Goal: Task Accomplishment & Management: Manage account settings

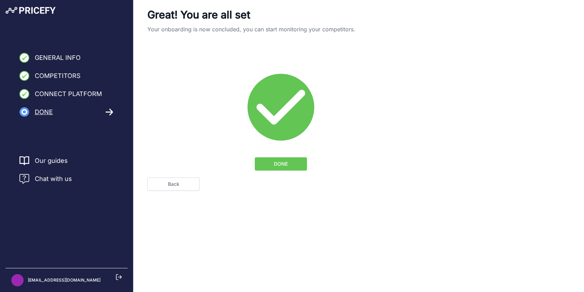
click at [296, 164] on button "DONE" at bounding box center [281, 163] width 52 height 13
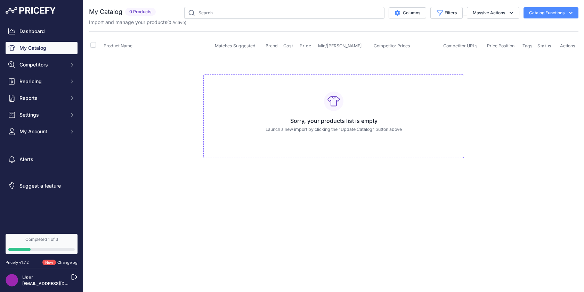
click at [305, 112] on div "Sorry, your products list is empty Launch a new import by clicking the "Update …" at bounding box center [333, 116] width 261 height 84
click at [573, 11] on icon "button" at bounding box center [570, 12] width 7 height 7
click at [505, 118] on td "Sorry, your products list is empty Launch a new import by clicking the "Update …" at bounding box center [334, 113] width 490 height 117
drag, startPoint x: 102, startPoint y: 87, endPoint x: 68, endPoint y: 74, distance: 36.8
click at [102, 87] on td "Sorry, your products list is empty Launch a new import by clicking the "Update …" at bounding box center [334, 113] width 490 height 117
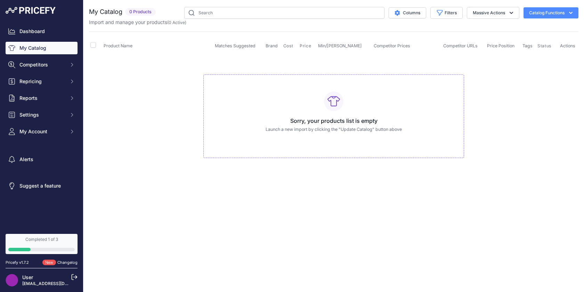
click at [161, 204] on div "Close You are not connected to the internet." at bounding box center [333, 146] width 501 height 292
click at [111, 84] on td "Sorry, your products list is empty Launch a new import by clicking the "Update …" at bounding box center [334, 113] width 490 height 117
click at [562, 12] on button "Catalog Functions" at bounding box center [551, 12] width 55 height 11
click at [543, 53] on link "Update Catalog" at bounding box center [539, 52] width 78 height 13
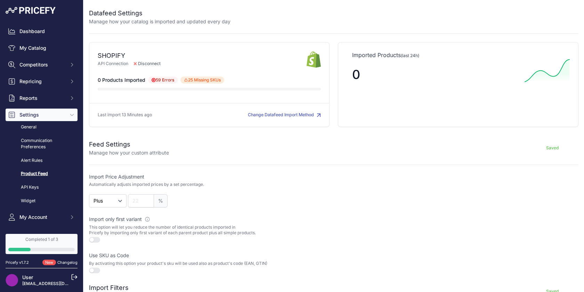
click at [159, 80] on span "59 Errors" at bounding box center [163, 79] width 30 height 7
click at [187, 79] on icon at bounding box center [186, 80] width 3 height 3
click at [195, 80] on span "25 Missing SKUs 25 products have been skipped due to missing SKU" at bounding box center [202, 79] width 44 height 7
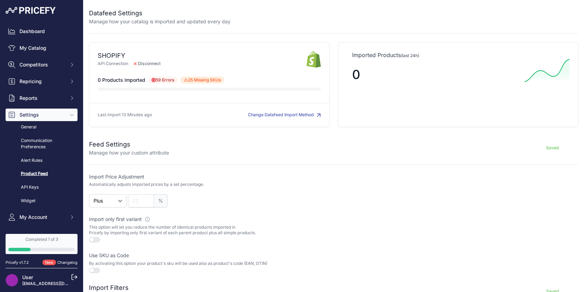
click at [237, 162] on form "Feed Settings Manage how your custom attribute Saved Import Price Adjustment Au…" at bounding box center [334, 240] width 490 height 219
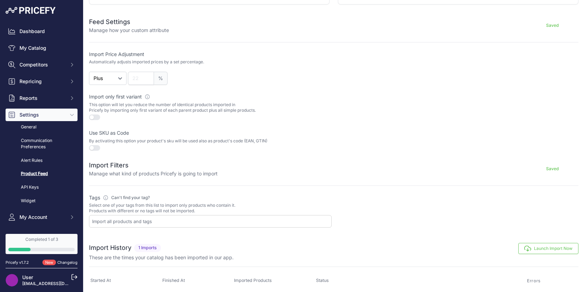
scroll to position [139, 0]
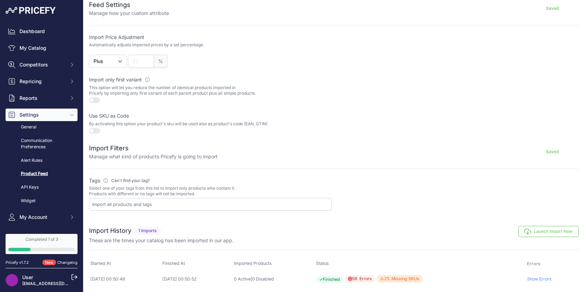
click at [556, 229] on button "Launch Import Now" at bounding box center [548, 231] width 60 height 11
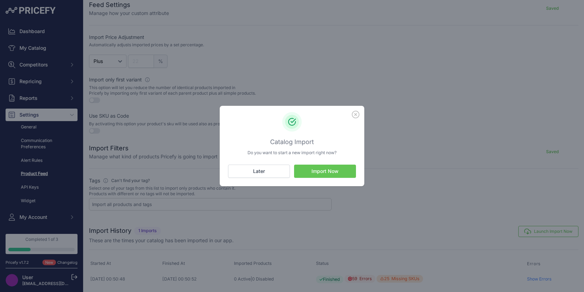
click at [319, 171] on button "Import Now" at bounding box center [325, 170] width 62 height 13
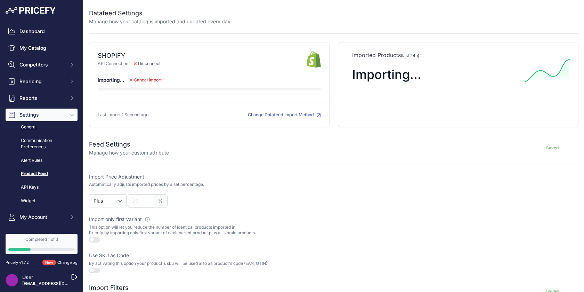
scroll to position [1, 0]
click at [28, 128] on link "General" at bounding box center [42, 126] width 72 height 12
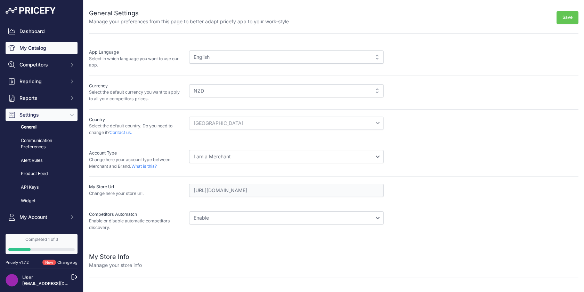
click at [38, 50] on link "My Catalog" at bounding box center [42, 48] width 72 height 13
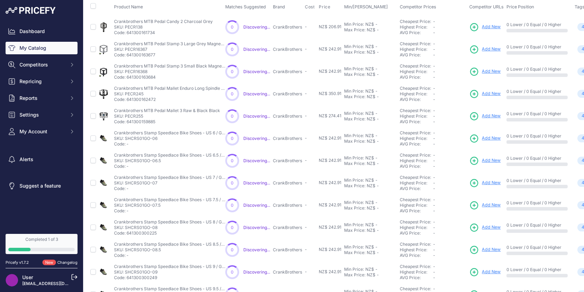
scroll to position [144, 0]
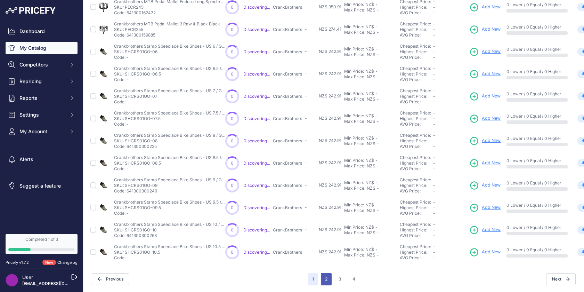
click at [325, 279] on button "2" at bounding box center [326, 279] width 11 height 13
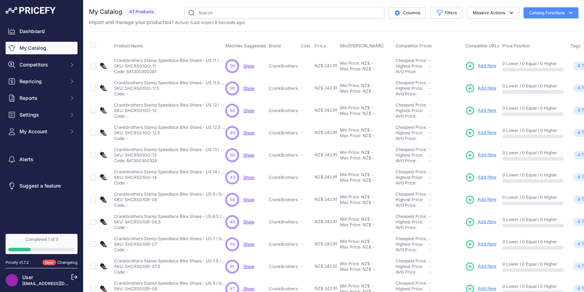
scroll to position [126, 0]
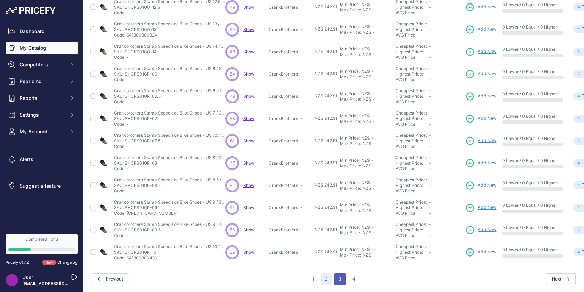
click at [338, 276] on button "3" at bounding box center [340, 279] width 11 height 13
click at [353, 279] on button "4" at bounding box center [353, 279] width 11 height 13
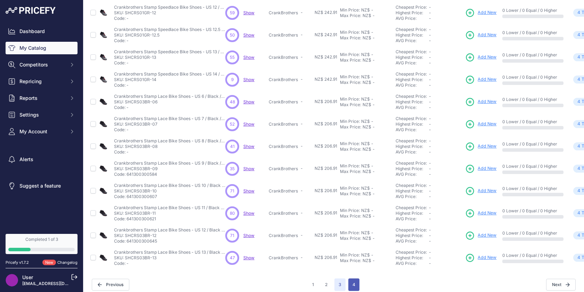
scroll to position [131, 0]
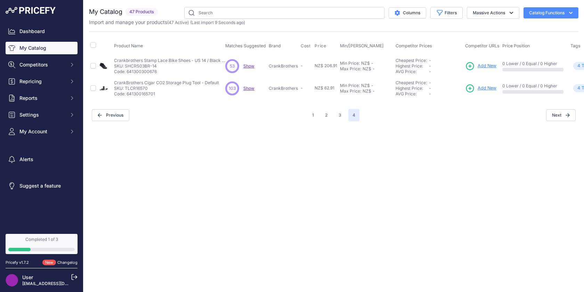
click at [249, 66] on span "Show" at bounding box center [248, 65] width 11 height 5
click at [266, 136] on div "Close You are not connected to the internet." at bounding box center [333, 146] width 501 height 292
click at [25, 65] on span "Competitors" at bounding box center [42, 64] width 46 height 7
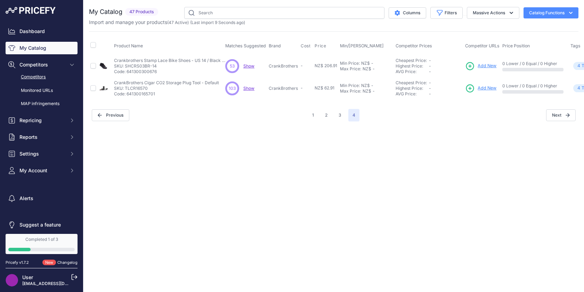
click at [37, 78] on link "Competitors" at bounding box center [42, 77] width 72 height 12
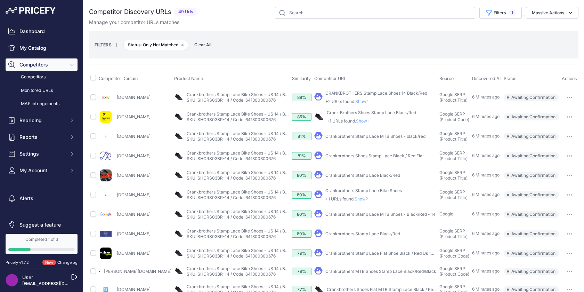
click at [363, 198] on span "Show" at bounding box center [363, 198] width 17 height 5
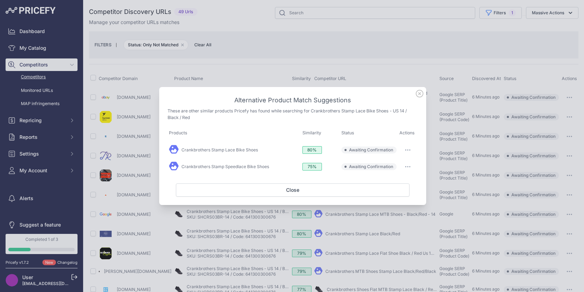
click at [419, 91] on icon at bounding box center [420, 94] width 8 height 8
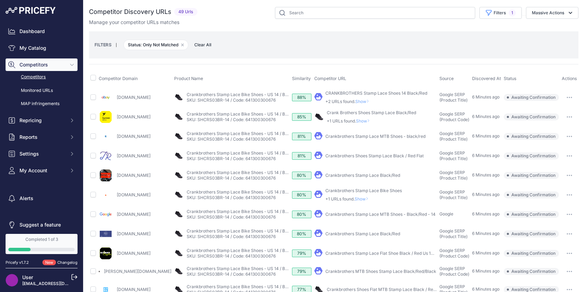
click at [569, 193] on button "button" at bounding box center [570, 195] width 14 height 10
click at [134, 66] on div "Competitor Domain Product Name Similarity Competitor URL Source" at bounding box center [334, 269] width 490 height 410
click at [183, 44] on icon "button" at bounding box center [183, 45] width 2 height 2
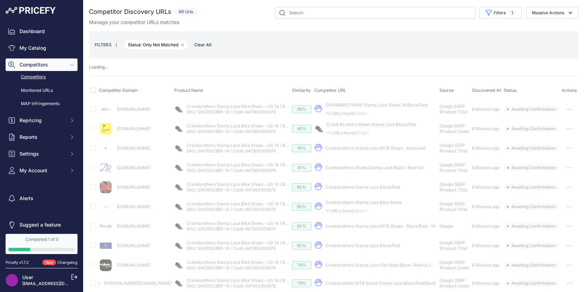
select select
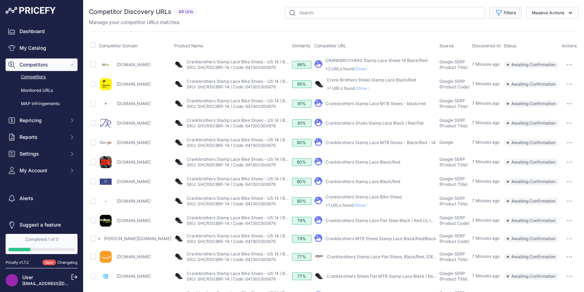
click at [503, 14] on button "Filters" at bounding box center [506, 13] width 32 height 12
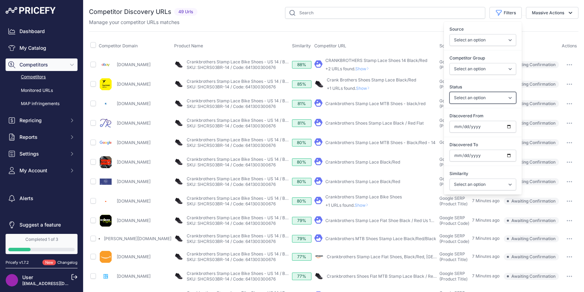
click at [493, 98] on select "Select an option Only Matched Only Not Matched" at bounding box center [483, 98] width 67 height 12
select select "1"
click at [450, 92] on select "Select an option Only Matched Only Not Matched" at bounding box center [483, 98] width 67 height 12
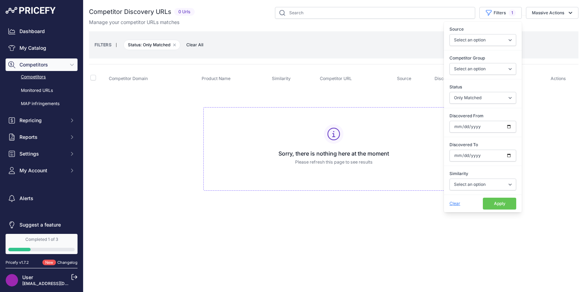
click at [455, 204] on span "Clear" at bounding box center [455, 203] width 11 height 5
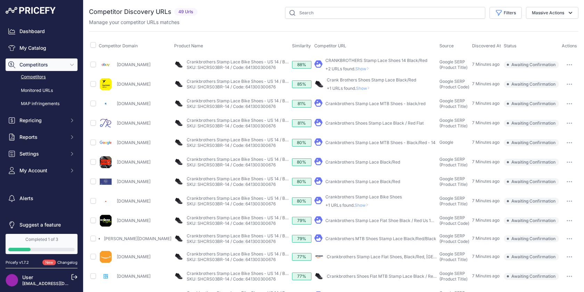
click at [177, 45] on span "Product Name" at bounding box center [188, 45] width 29 height 5
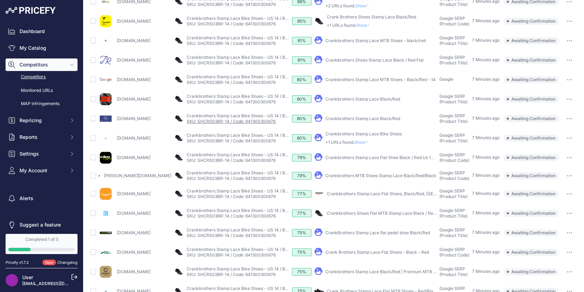
scroll to position [178, 0]
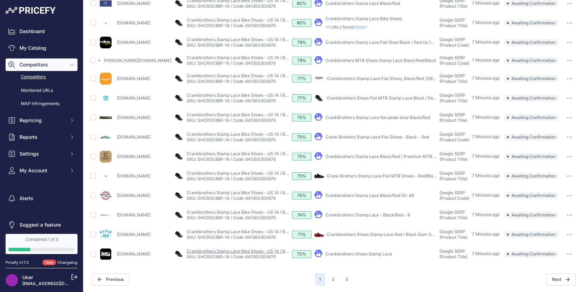
click at [251, 252] on link "Crankbrothers Stamp Lace Bike Shoes - US 14 / Black / Red" at bounding box center [246, 250] width 118 height 5
click at [91, 255] on input "checkbox" at bounding box center [93, 254] width 6 height 6
checkbox input "true"
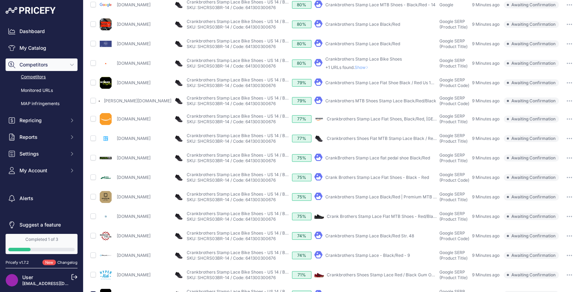
scroll to position [149, 0]
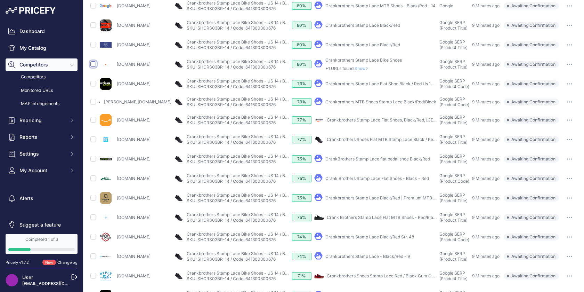
click at [91, 63] on input "checkbox" at bounding box center [93, 64] width 6 height 6
checkbox input "true"
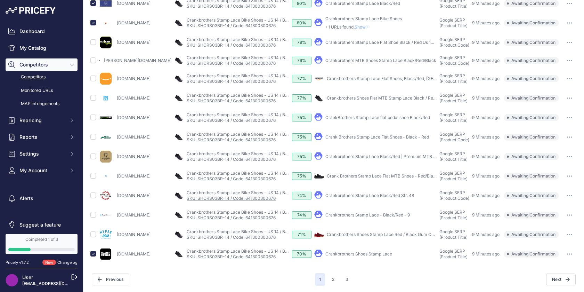
scroll to position [191, 0]
click at [331, 279] on button "2" at bounding box center [333, 279] width 11 height 13
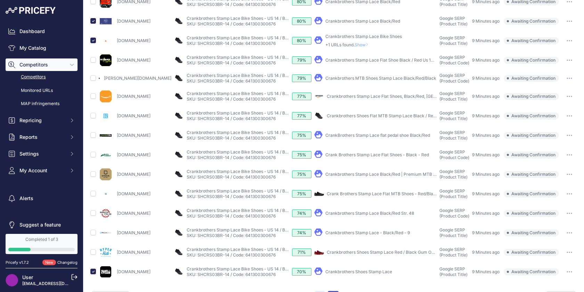
scroll to position [208, 0]
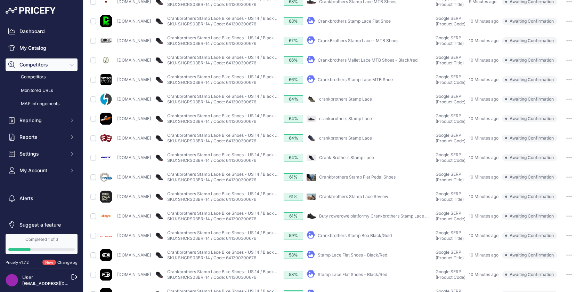
scroll to position [190, 0]
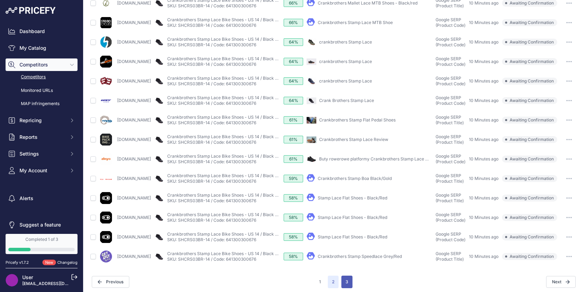
click at [349, 280] on button "3" at bounding box center [346, 281] width 11 height 13
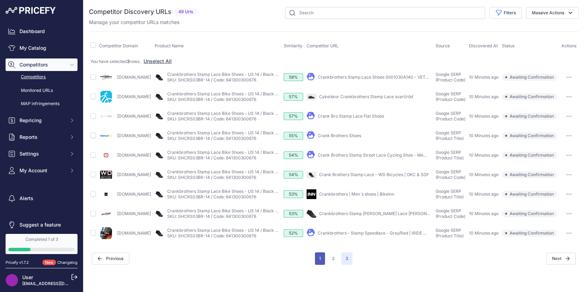
click at [318, 257] on button "1" at bounding box center [320, 258] width 10 height 13
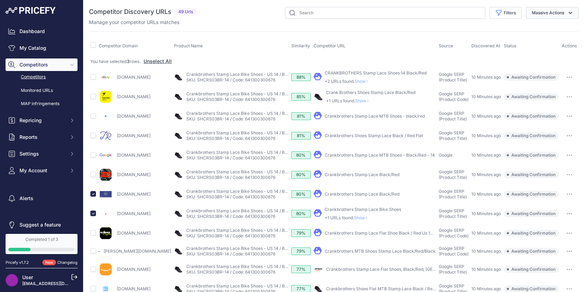
click at [565, 11] on button "Massive Actions" at bounding box center [552, 13] width 53 height 12
click at [554, 29] on span "Confirm Match" at bounding box center [546, 29] width 34 height 6
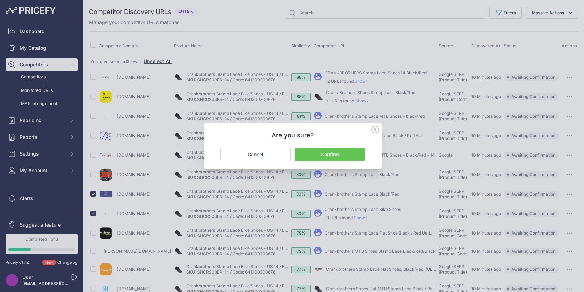
click at [324, 154] on button "Confirm" at bounding box center [330, 154] width 70 height 13
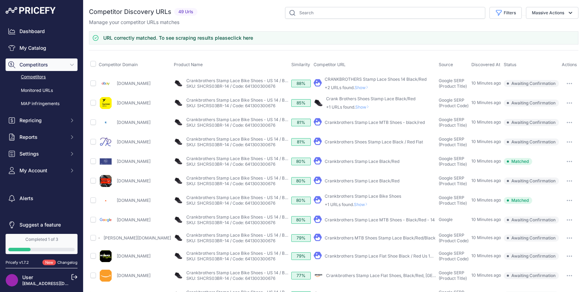
click at [243, 38] on link "click here" at bounding box center [242, 38] width 23 height 6
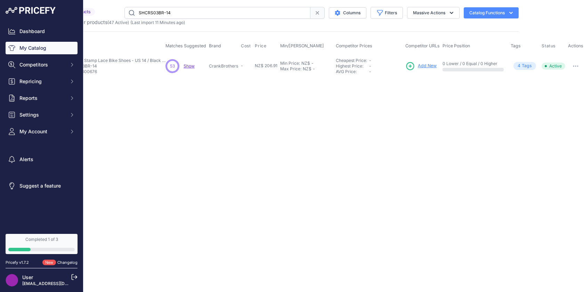
scroll to position [0, 59]
click at [575, 65] on icon "button" at bounding box center [576, 65] width 6 height 1
drag, startPoint x: 429, startPoint y: 96, endPoint x: 429, endPoint y: 89, distance: 6.6
click at [429, 96] on div "Close You are not connected to the internet." at bounding box center [274, 146] width 501 height 292
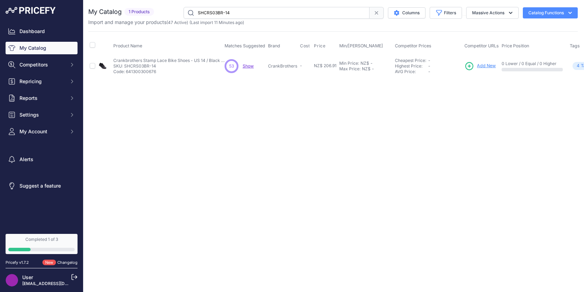
scroll to position [0, 1]
click at [249, 66] on span "Show" at bounding box center [247, 65] width 11 height 5
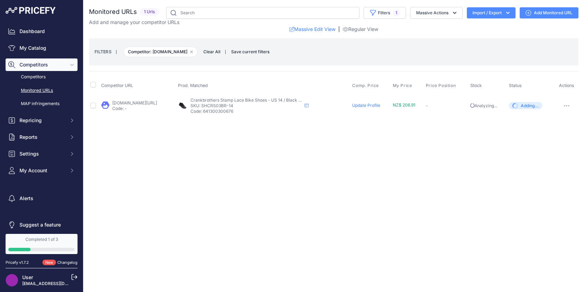
click at [224, 51] on span "Clear All" at bounding box center [212, 51] width 24 height 7
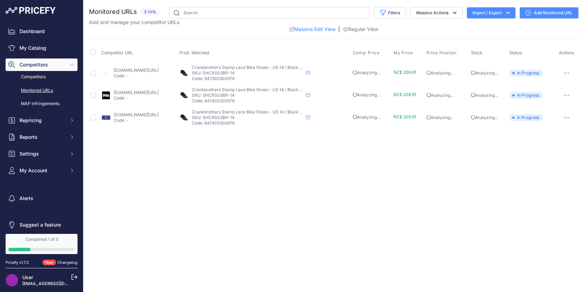
click at [129, 115] on link "papanuicycles.co.nz/products/crankbrothers-stamp-lace-black-red?prirule_jdsnikf…" at bounding box center [136, 114] width 45 height 5
click at [129, 90] on link "shop.villagecycles.co.nz/products/crankbrothersshoesstamplace?prirule_jdsnikfkf…" at bounding box center [136, 92] width 45 height 5
click at [131, 70] on link "gearshop.co.nz/products/crankbrothers-stamp-lace-bike-shoes?prirule_jdsnikfkfjs…" at bounding box center [136, 69] width 45 height 5
click at [45, 76] on link "Competitors" at bounding box center [42, 77] width 72 height 12
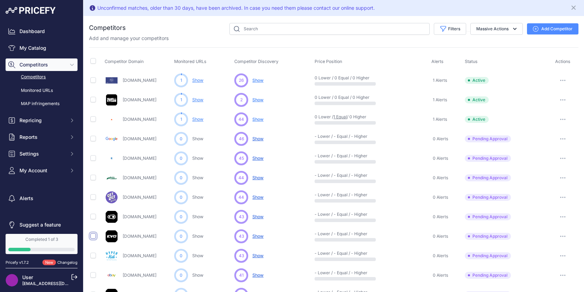
click at [92, 236] on input "checkbox" at bounding box center [93, 236] width 6 height 6
checkbox input "true"
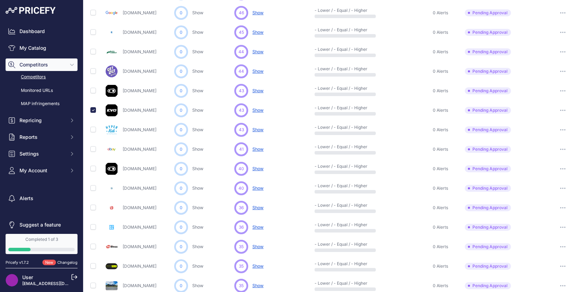
scroll to position [141, 0]
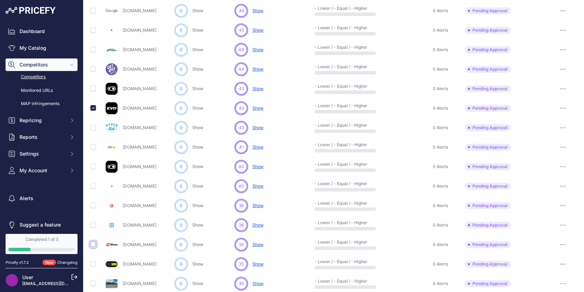
click at [94, 244] on input "checkbox" at bounding box center [93, 244] width 6 height 6
checkbox input "true"
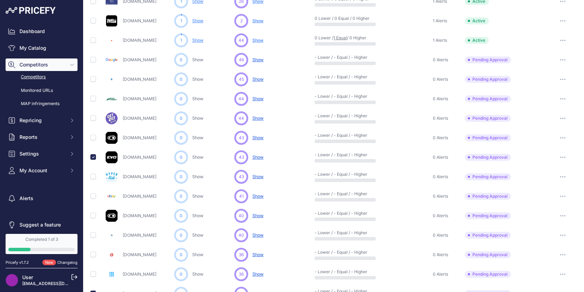
scroll to position [0, 0]
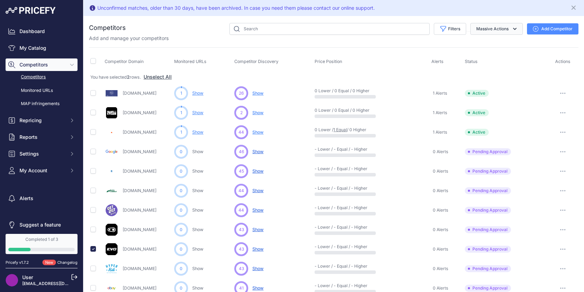
click at [512, 28] on icon "button" at bounding box center [515, 28] width 7 height 7
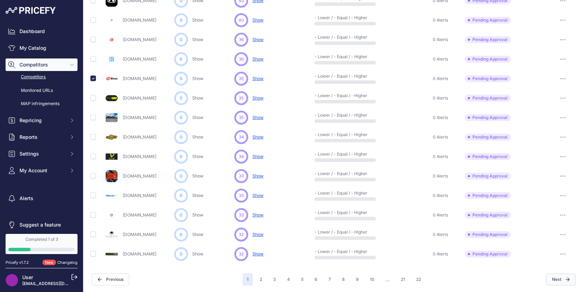
click at [563, 277] on button "Next" at bounding box center [561, 279] width 30 height 12
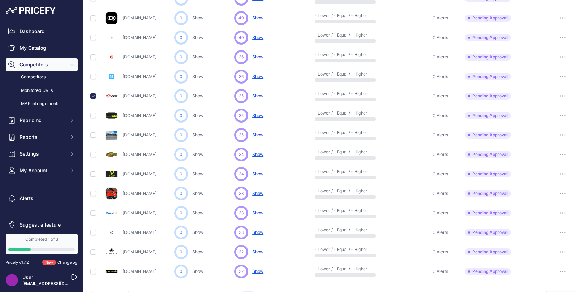
scroll to position [324, 0]
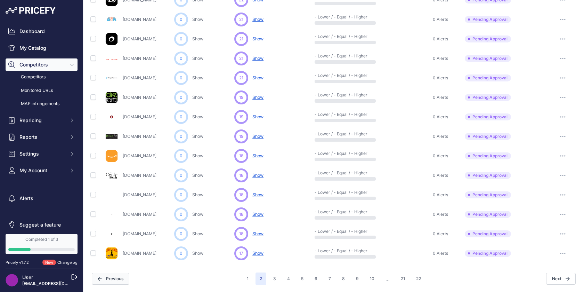
scroll to position [307, 0]
click at [112, 280] on button "Previous" at bounding box center [111, 279] width 38 height 12
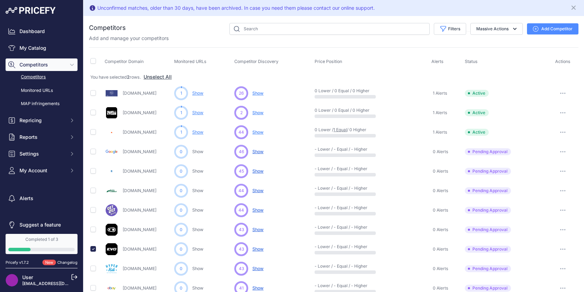
click at [564, 26] on button "Add Competitor" at bounding box center [552, 28] width 51 height 11
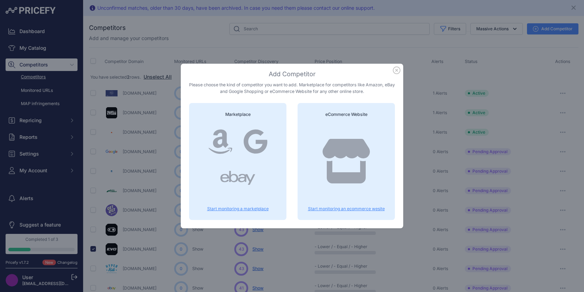
click at [327, 209] on p "Start monitoring an ecommerce wesite" at bounding box center [346, 209] width 81 height 6
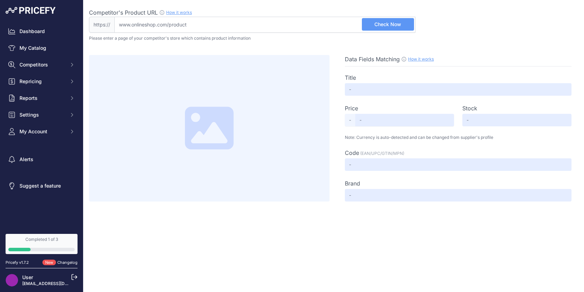
click at [177, 25] on input "Competitor's Product URL How it works In order to create your competitor's extr…" at bounding box center [264, 25] width 301 height 16
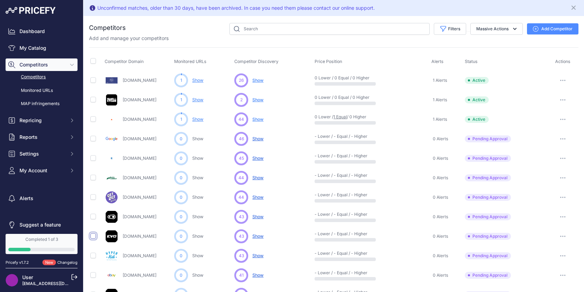
click at [95, 235] on input "checkbox" at bounding box center [93, 236] width 6 height 6
checkbox input "true"
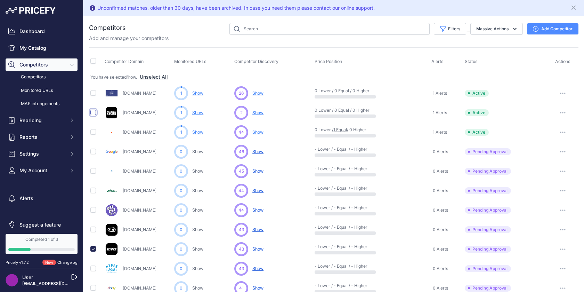
click at [93, 112] on input "checkbox" at bounding box center [93, 113] width 6 height 6
checkbox input "true"
click at [93, 95] on td at bounding box center [96, 92] width 14 height 19
click at [93, 93] on input "checkbox" at bounding box center [93, 93] width 6 height 6
checkbox input "true"
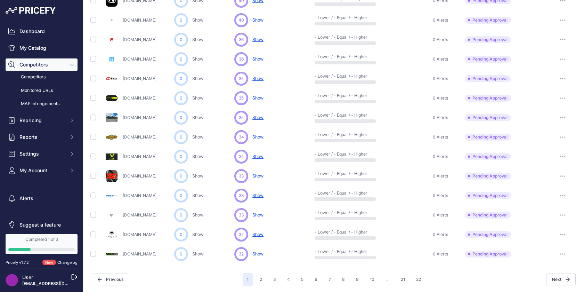
scroll to position [303, 0]
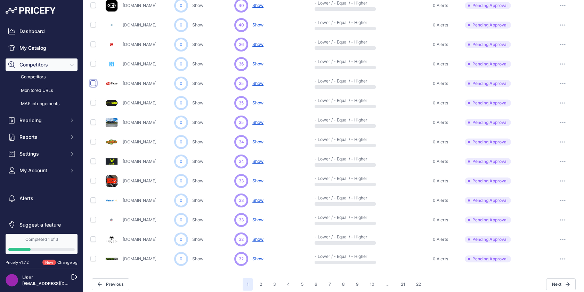
click at [93, 82] on input "checkbox" at bounding box center [93, 83] width 6 height 6
checkbox input "true"
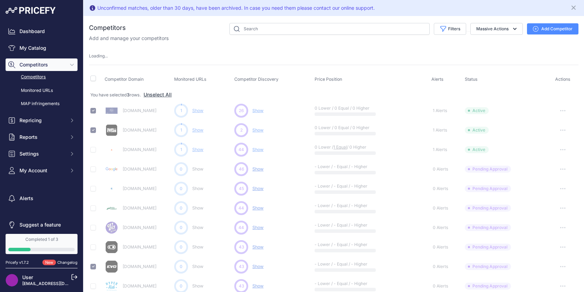
scroll to position [0, 0]
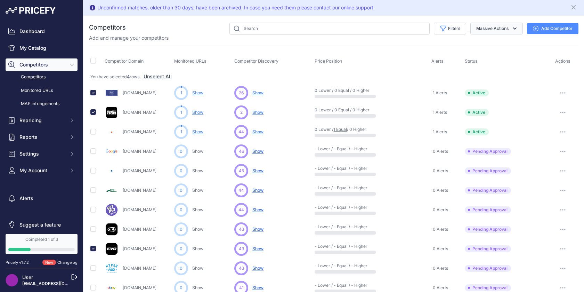
click at [512, 28] on icon "button" at bounding box center [515, 28] width 7 height 7
click at [510, 28] on button "Massive Actions" at bounding box center [496, 29] width 53 height 12
click at [126, 37] on p "Add and manage your competitors" at bounding box center [129, 37] width 80 height 7
click at [563, 112] on icon "button" at bounding box center [563, 112] width 1 height 1
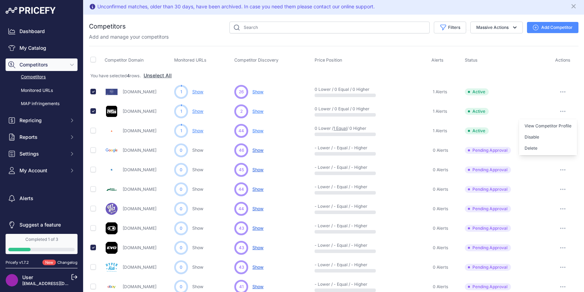
scroll to position [1, 0]
click at [298, 68] on th "Competitor Discovery" at bounding box center [273, 60] width 80 height 17
click at [44, 92] on link "Monitored URLs" at bounding box center [42, 90] width 72 height 12
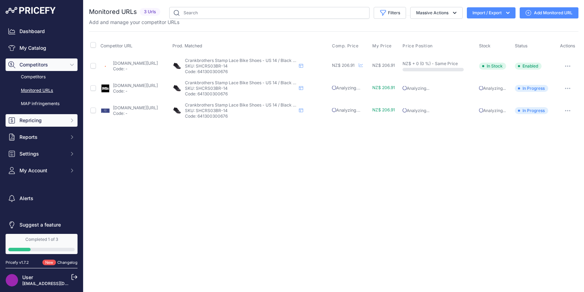
click at [26, 119] on span "Repricing" at bounding box center [42, 120] width 46 height 7
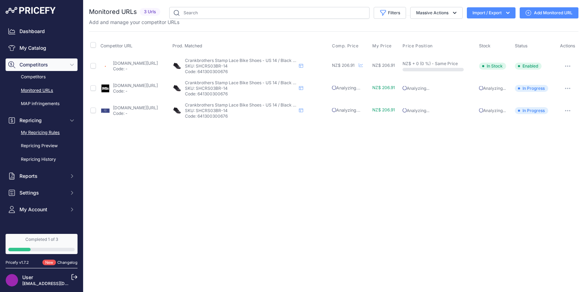
click at [41, 133] on link "My Repricing Rules" at bounding box center [42, 133] width 72 height 12
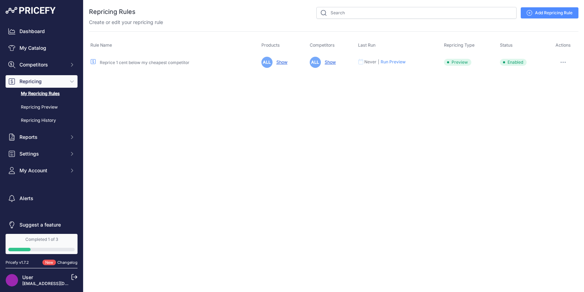
click at [136, 63] on link "Reprice 1 cent below my cheapest competitor" at bounding box center [145, 62] width 90 height 5
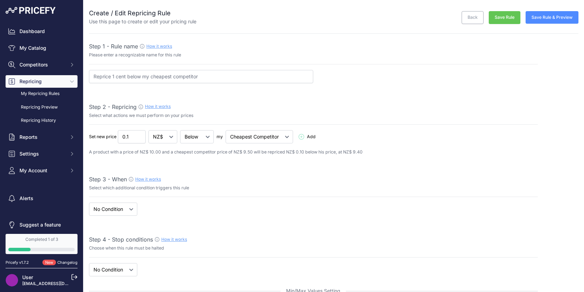
select select "7"
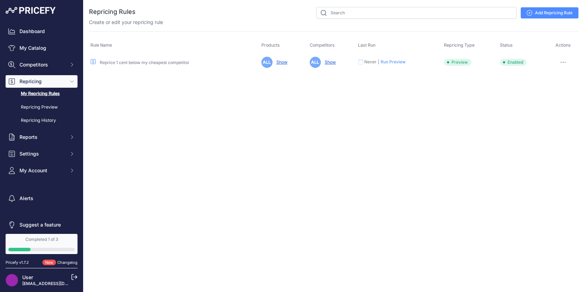
click at [143, 62] on link "Reprice 1 cent below my cheapest competitor" at bounding box center [145, 62] width 90 height 5
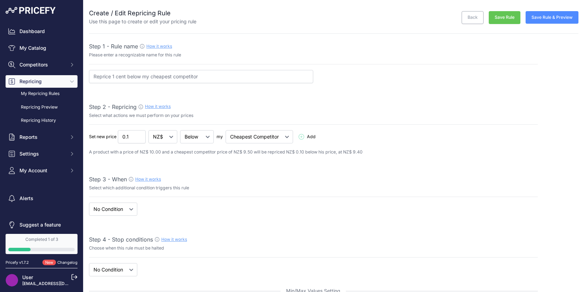
select select "7"
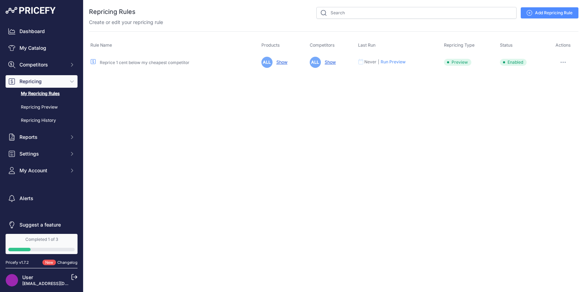
click at [152, 60] on link "Reprice 1 cent below my cheapest competitor" at bounding box center [145, 62] width 90 height 5
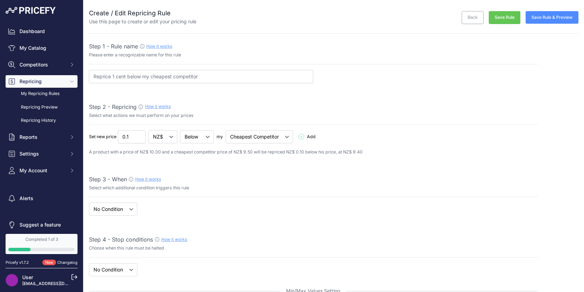
select select "7"
click at [131, 136] on input "0.1" at bounding box center [132, 136] width 28 height 13
type input "0.05"
drag, startPoint x: 115, startPoint y: 77, endPoint x: 112, endPoint y: 76, distance: 3.9
click at [112, 76] on input "Reprice 1 cent below my cheapest competitor" at bounding box center [201, 76] width 224 height 13
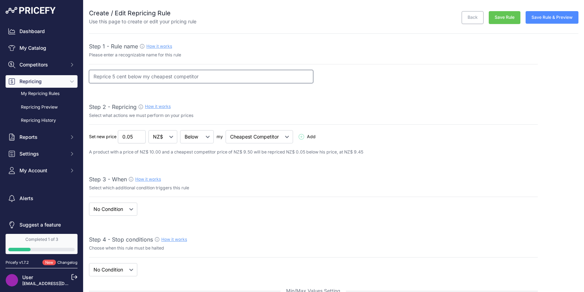
click at [127, 76] on input "Reprice 5 cent below my cheapest competitor" at bounding box center [201, 76] width 224 height 13
type input "Reprice 5 cents below my cheapest competitor"
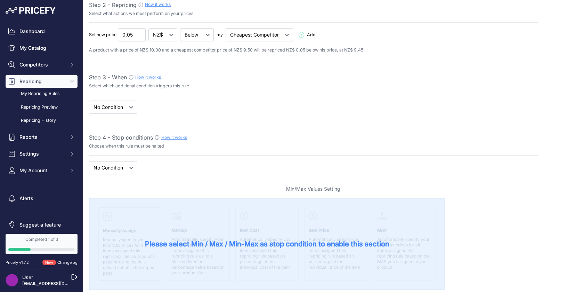
scroll to position [103, 0]
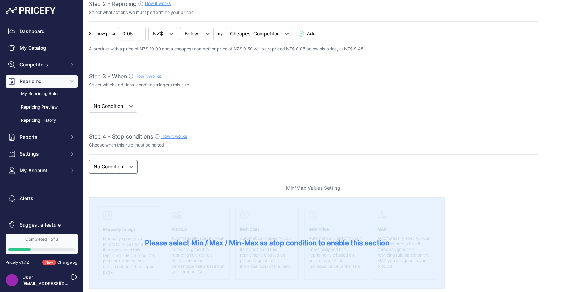
click at [131, 166] on select "New Price No Condition" at bounding box center [113, 166] width 48 height 13
click at [126, 106] on select "When No Condition" at bounding box center [113, 105] width 48 height 13
click at [89, 99] on select "When No Condition" at bounding box center [113, 105] width 48 height 13
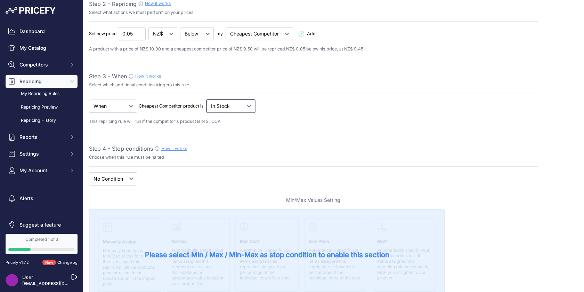
click at [214, 40] on select "Out Of Stock In Stock" at bounding box center [197, 33] width 34 height 13
click at [207, 40] on select "Out Of Stock In Stock" at bounding box center [197, 33] width 34 height 13
click at [327, 155] on p "Choose when this rule must be halted" at bounding box center [313, 157] width 449 height 7
click at [214, 40] on select "Out Of Stock In Stock" at bounding box center [197, 33] width 34 height 13
click at [132, 105] on select "When No Condition" at bounding box center [113, 105] width 48 height 13
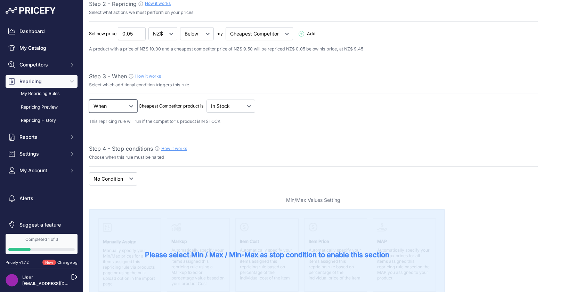
select select "none"
click at [89, 99] on select "When No Condition" at bounding box center [113, 105] width 48 height 13
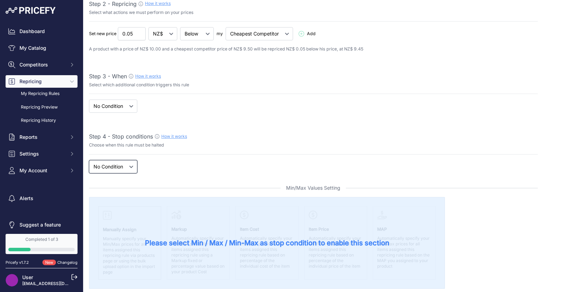
click at [127, 164] on select "New Price No Condition" at bounding box center [113, 166] width 48 height 13
select select "price"
click at [89, 160] on select "New Price No Condition" at bounding box center [113, 166] width 48 height 13
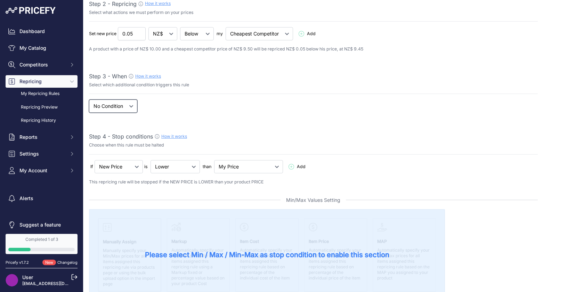
click at [130, 106] on select "When No Condition" at bounding box center [113, 105] width 48 height 13
click at [89, 99] on select "When No Condition" at bounding box center [113, 105] width 48 height 13
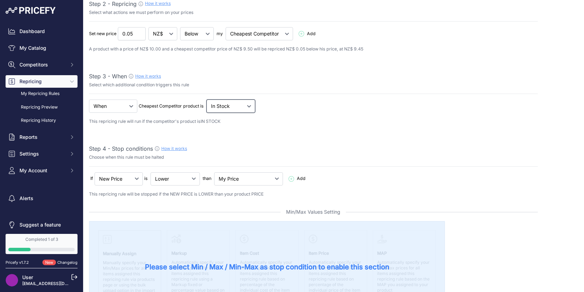
click at [214, 40] on select "Out Of Stock In Stock" at bounding box center [197, 33] width 34 height 13
click at [129, 108] on select "When No Condition" at bounding box center [113, 105] width 48 height 13
select select "none"
click at [89, 99] on select "When No Condition" at bounding box center [113, 105] width 48 height 13
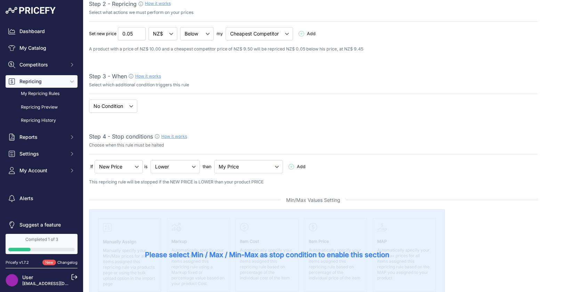
click at [326, 144] on p "Choose when this rule must be halted" at bounding box center [313, 145] width 449 height 7
click at [125, 169] on select "New Price No Condition" at bounding box center [119, 166] width 48 height 13
click at [186, 40] on select "Lower Higher Lower/Higher" at bounding box center [197, 33] width 34 height 13
click at [243, 167] on select "My Price Min Price Max Price Min/Max Price My Cost" at bounding box center [248, 166] width 69 height 13
select select "min_price"
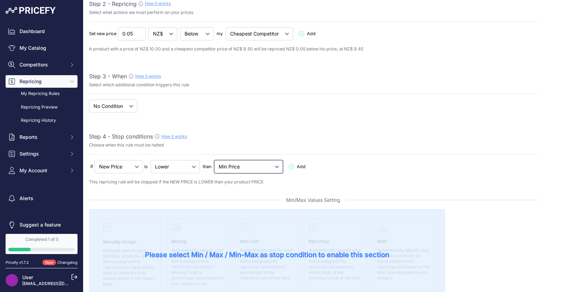
click at [215, 160] on select "My Price Min Price Max Price Min/Max Price My Cost" at bounding box center [248, 166] width 69 height 13
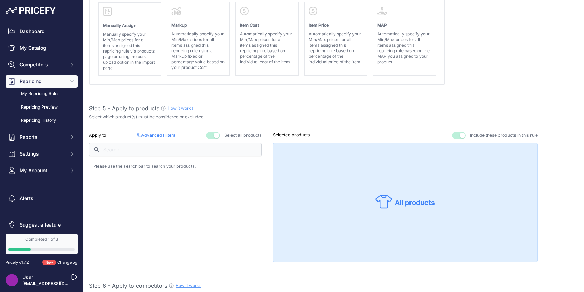
scroll to position [318, 0]
click at [159, 135] on p "Advanced Filters ( false )" at bounding box center [156, 136] width 39 height 7
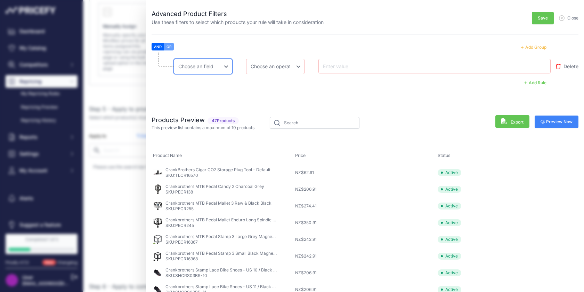
click at [220, 65] on select "Choose an field Name Price Cost MAP Brand Min Price Max Price SKU GTIN/EAN/ASIN…" at bounding box center [203, 66] width 58 height 15
select select "mp.brand"
click at [174, 59] on select "Choose an field Name Price Cost MAP Brand Min Price Max Price SKU GTIN/EAN/ASIN…" at bounding box center [203, 66] width 58 height 15
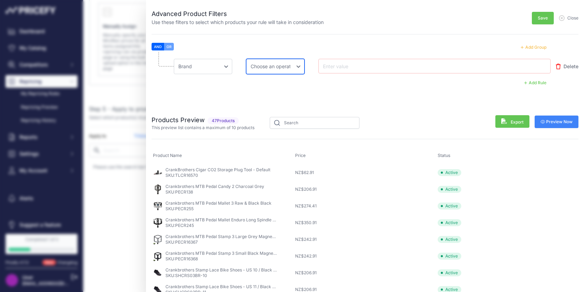
click at [292, 67] on select "Choose an operator Equal Not Equal In Not In Less Less or Equal Greater Greater…" at bounding box center [275, 66] width 58 height 15
select select "equal"
click at [246, 59] on select "Choose an operator Equal Not Equal In Not In Less Less or Equal Greater Greater…" at bounding box center [275, 66] width 58 height 15
click at [374, 68] on input "text" at bounding box center [350, 66] width 56 height 8
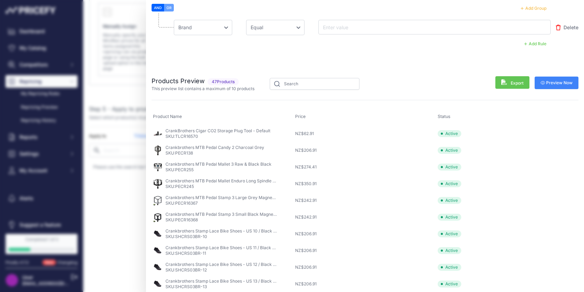
scroll to position [0, 0]
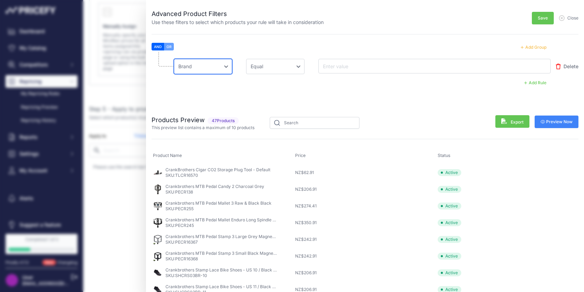
click at [226, 69] on select "Choose an field Name Price Cost MAP Brand Min Price Max Price SKU GTIN/EAN/ASIN…" at bounding box center [203, 66] width 58 height 15
click at [239, 92] on li "Choose an field Name Price Cost MAP Brand Min Price Max Price SKU GTIN/EAN/ASIN…" at bounding box center [365, 78] width 427 height 52
click at [540, 84] on button "Add Rule" at bounding box center [535, 82] width 31 height 9
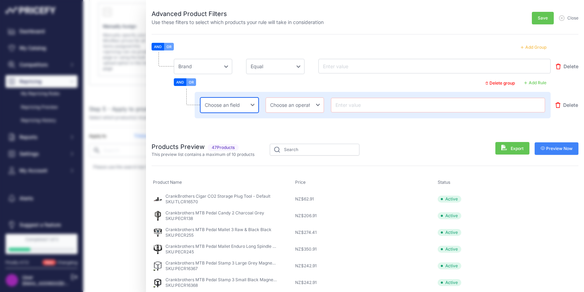
click at [243, 108] on select "Choose an field Name Price Cost MAP Brand Min Price Max Price SKU GTIN/EAN/ASIN…" at bounding box center [229, 104] width 58 height 15
select select "mp.map"
click at [200, 97] on select "Choose an field Name Price Cost MAP Brand Min Price Max Price SKU GTIN/EAN/ASIN…" at bounding box center [229, 104] width 58 height 15
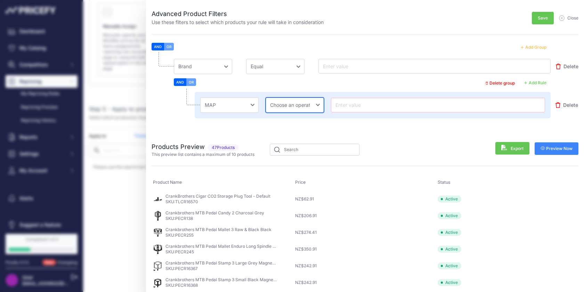
click at [279, 104] on select "Choose an operator Equal Not Equal In Not In Less Less or Equal Greater Greater…" at bounding box center [295, 104] width 58 height 15
click at [286, 105] on select "Choose an operator Equal Not Equal In Not In Less Less or Equal Greater Greater…" at bounding box center [295, 104] width 58 height 15
select select "equal"
click at [266, 97] on select "Choose an operator Equal Not Equal In Not In Less Less or Equal Greater Greater…" at bounding box center [295, 104] width 58 height 15
click at [348, 107] on input "text" at bounding box center [438, 105] width 208 height 8
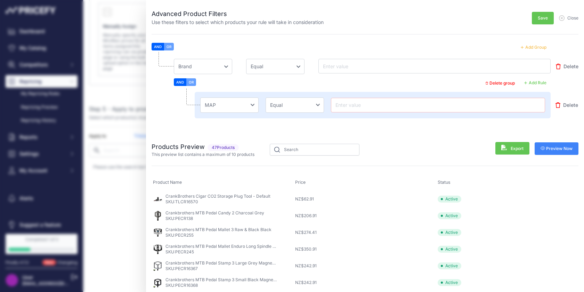
click at [358, 107] on input "text" at bounding box center [438, 105] width 208 height 8
click at [253, 106] on select "Choose an field Name Price Cost MAP Brand Min Price Max Price SKU GTIN/EAN/ASIN…" at bounding box center [229, 104] width 58 height 15
select select "mpt.name"
click at [200, 97] on select "Choose an field Name Price Cost MAP Brand Min Price Max Price SKU GTIN/EAN/ASIN…" at bounding box center [229, 104] width 58 height 15
click at [183, 125] on li "Choose an field Name Price Cost MAP Brand Min Price Max Price SKU GTIN/EAN/ASIN…" at bounding box center [365, 91] width 427 height 79
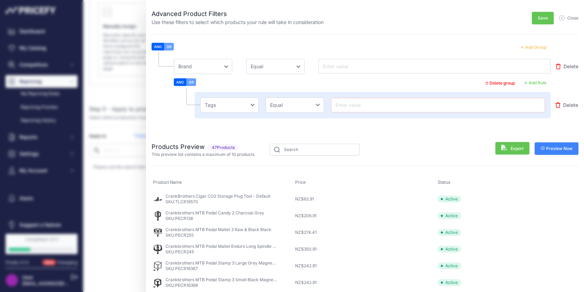
click at [570, 66] on span "Delete" at bounding box center [571, 66] width 15 height 7
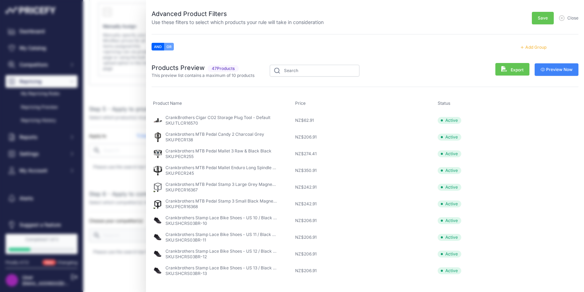
click at [513, 45] on div "AND OR Add Group" at bounding box center [365, 47] width 427 height 9
click at [226, 124] on p "SKU: TLCR16570" at bounding box center [218, 123] width 105 height 6
click at [208, 91] on div "Products Preview 47 Products This preview list contains a maximum of 10 products" at bounding box center [365, 165] width 427 height 227
click at [574, 18] on span "Close" at bounding box center [572, 18] width 11 height 6
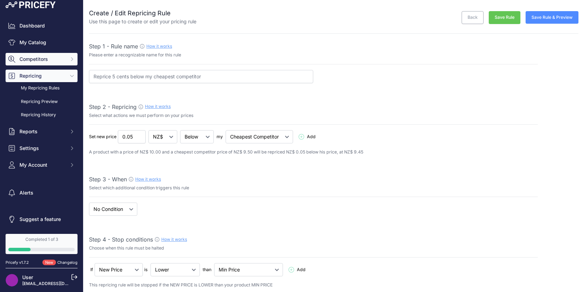
click at [28, 58] on span "Competitors" at bounding box center [42, 59] width 46 height 7
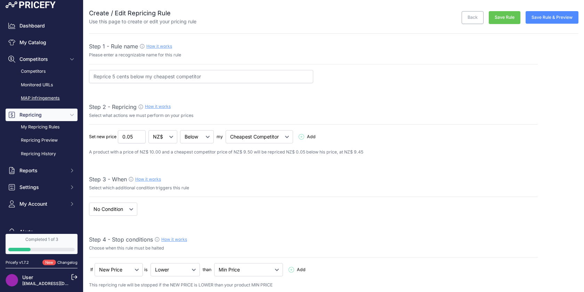
click at [48, 98] on link "MAP infringements" at bounding box center [42, 98] width 72 height 12
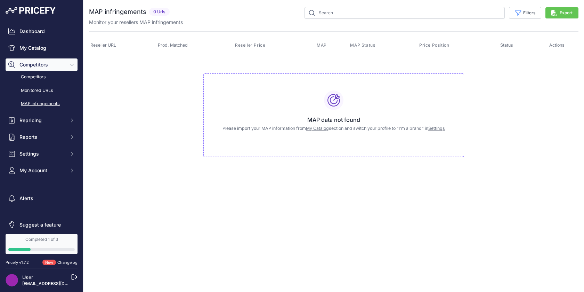
click at [146, 22] on p "Monitor your resellers MAP infringements" at bounding box center [136, 22] width 94 height 7
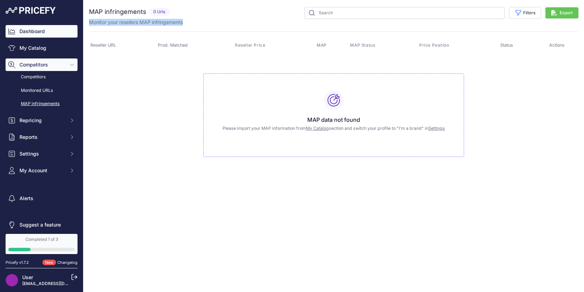
click at [32, 31] on link "Dashboard" at bounding box center [42, 31] width 72 height 13
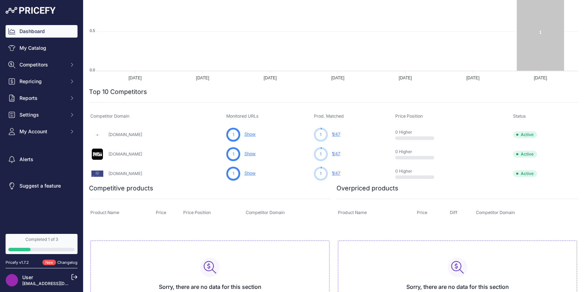
scroll to position [142, 0]
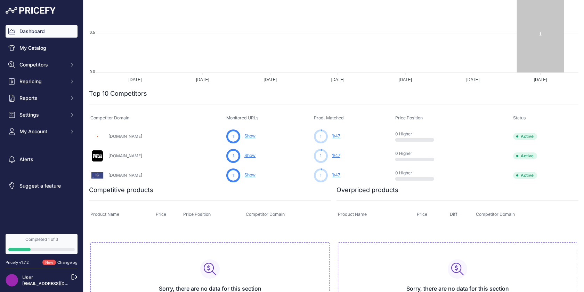
click at [340, 135] on link "1 /47" at bounding box center [336, 135] width 8 height 5
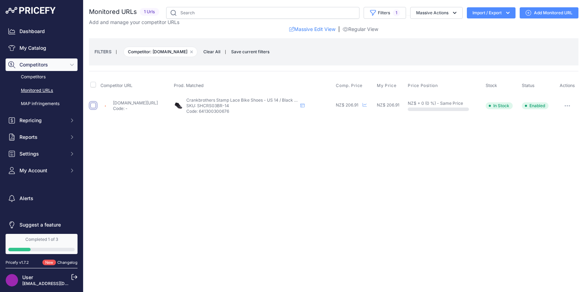
click at [93, 104] on input "checkbox" at bounding box center [93, 106] width 6 height 6
checkbox input "true"
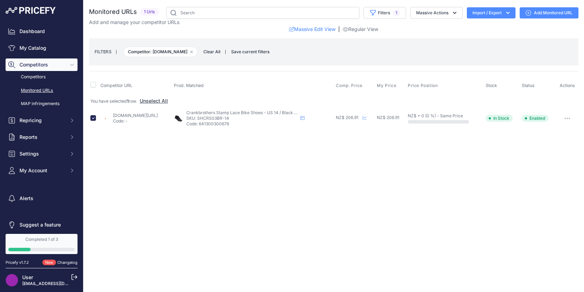
click at [569, 118] on icon "button" at bounding box center [568, 118] width 6 height 1
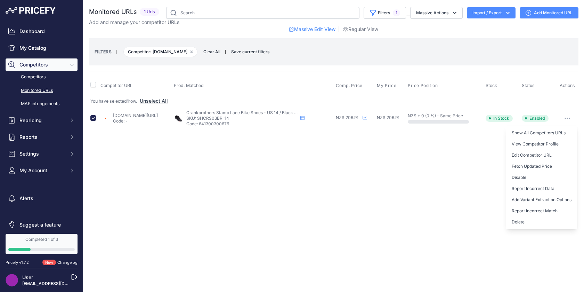
click at [46, 91] on link "Monitored URLs" at bounding box center [42, 90] width 72 height 12
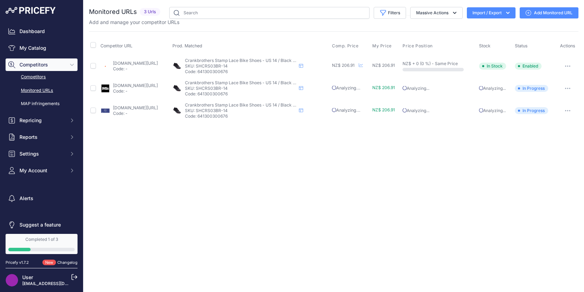
click at [42, 77] on link "Competitors" at bounding box center [42, 77] width 72 height 12
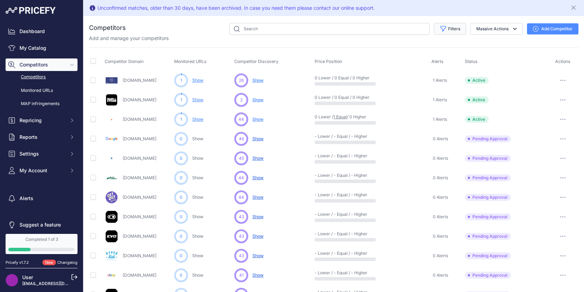
click at [448, 28] on button "Filters" at bounding box center [450, 29] width 32 height 12
click at [452, 54] on select "Select an option Active Disabled Update Profile Pending Approval Hidden Archived" at bounding box center [427, 56] width 67 height 12
select select "1"
click at [394, 50] on select "Select an option Active Disabled Update Profile Pending Approval Hidden Archived" at bounding box center [427, 56] width 67 height 12
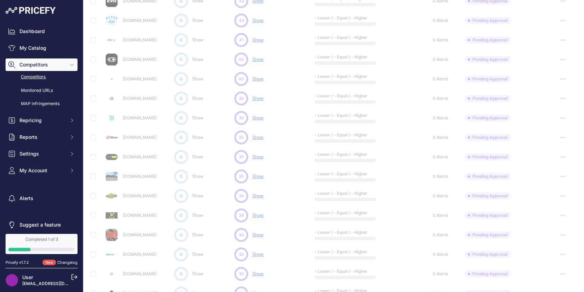
scroll to position [312, 0]
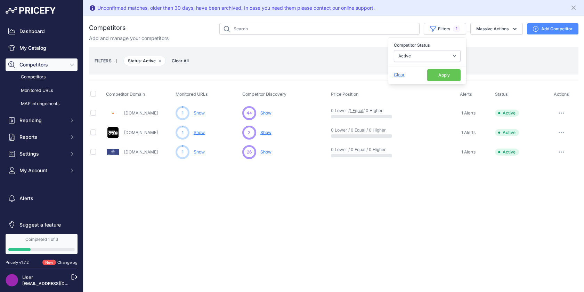
click at [444, 74] on button "Apply" at bounding box center [443, 75] width 33 height 12
click at [268, 113] on span "Show" at bounding box center [265, 112] width 11 height 5
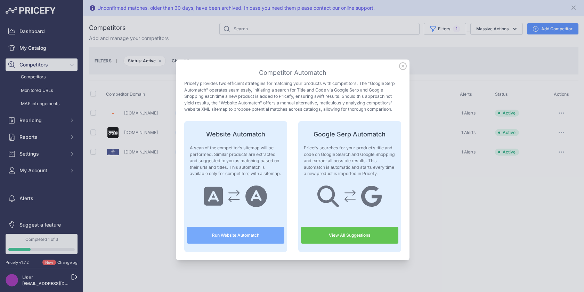
click at [348, 237] on link "View All Suggestions" at bounding box center [349, 235] width 97 height 17
click at [401, 65] on icon at bounding box center [403, 66] width 8 height 8
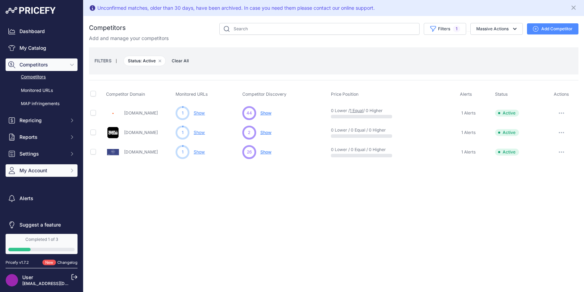
click at [39, 170] on span "My Account" at bounding box center [42, 170] width 46 height 7
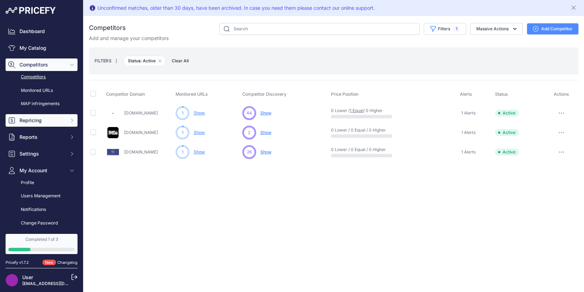
click at [30, 122] on span "Repricing" at bounding box center [42, 120] width 46 height 7
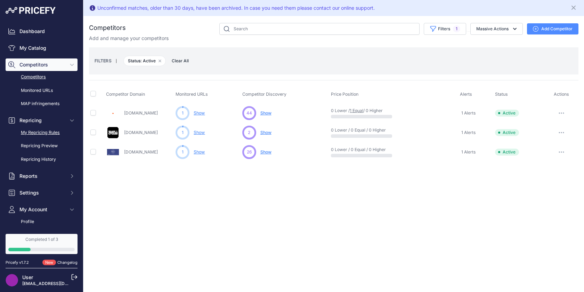
click at [37, 132] on link "My Repricing Rules" at bounding box center [42, 133] width 72 height 12
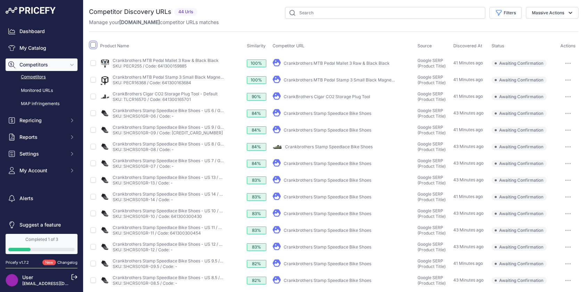
click at [93, 45] on input "checkbox" at bounding box center [93, 45] width 6 height 6
checkbox input "true"
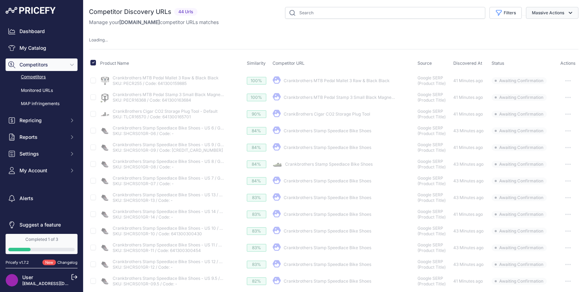
click at [565, 13] on button "Massive Actions" at bounding box center [552, 13] width 53 height 12
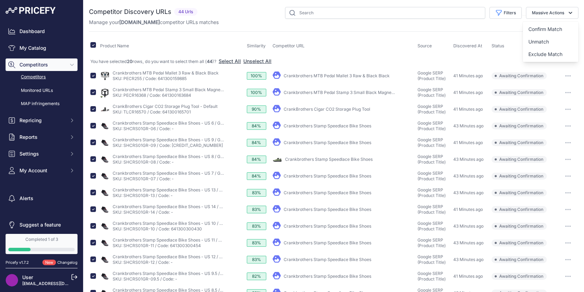
click at [398, 31] on div "Product Name Similarity Competitor URL Source Discovered At" at bounding box center [334, 217] width 490 height 373
click at [238, 61] on button "Select All" at bounding box center [230, 61] width 22 height 7
click at [568, 13] on icon "button" at bounding box center [570, 12] width 7 height 7
click at [556, 27] on span "Confirm Match" at bounding box center [546, 29] width 34 height 6
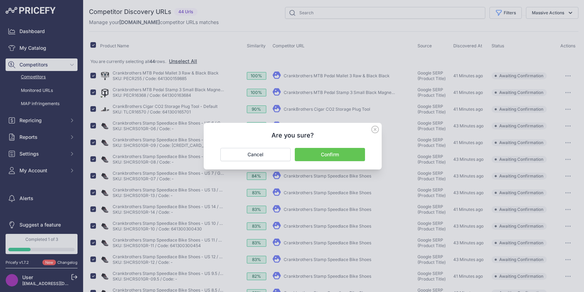
click at [338, 157] on button "Confirm" at bounding box center [330, 154] width 70 height 13
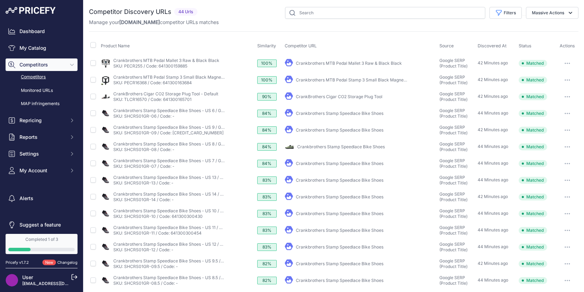
click at [35, 76] on link "Competitors" at bounding box center [42, 77] width 72 height 12
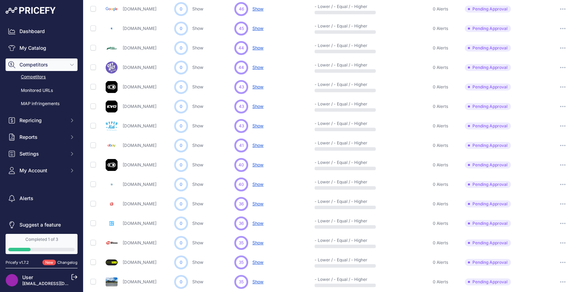
scroll to position [130, 0]
click at [255, 106] on span "Show" at bounding box center [257, 105] width 11 height 5
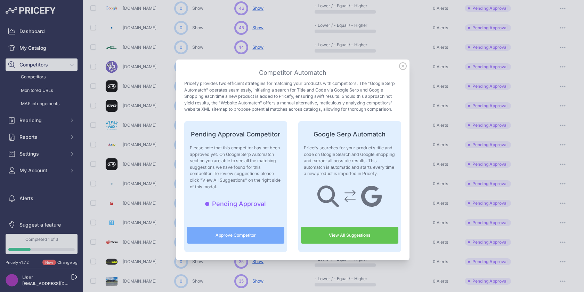
click at [403, 67] on icon at bounding box center [403, 66] width 8 height 8
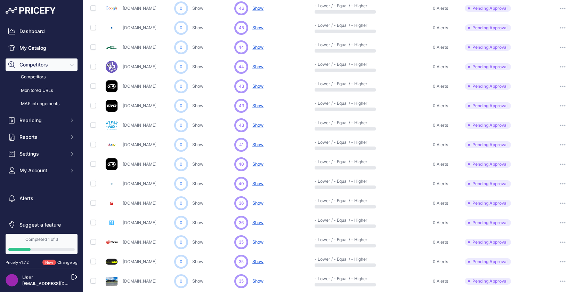
scroll to position [0, 0]
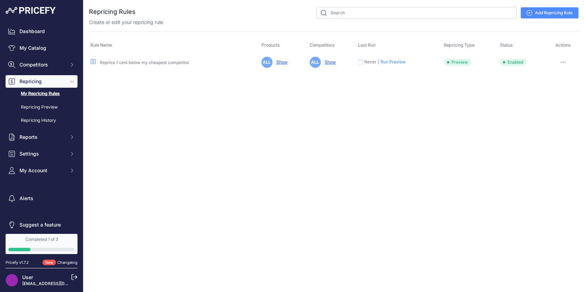
click at [156, 63] on link "Reprice 1 cent below my cheapest competitor" at bounding box center [145, 62] width 90 height 5
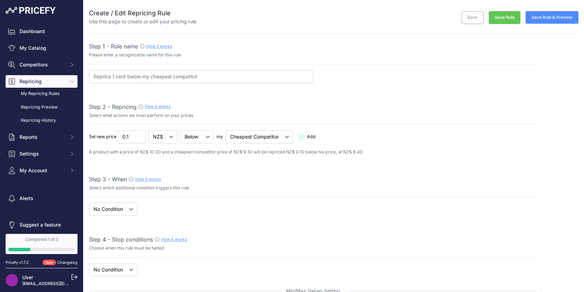
select select "7"
click at [164, 44] on link "How it works" at bounding box center [159, 44] width 26 height 5
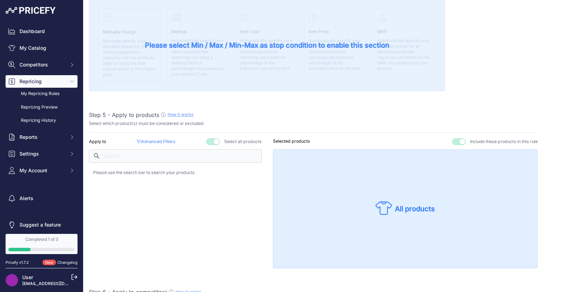
scroll to position [300, 0]
click at [182, 116] on link "How it works" at bounding box center [181, 114] width 26 height 5
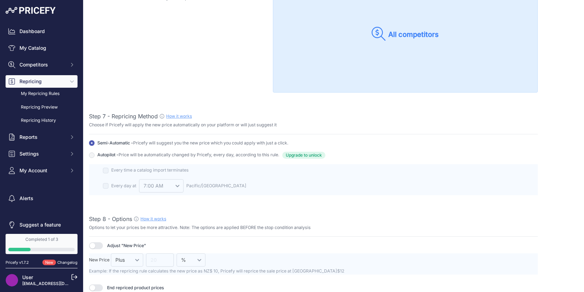
scroll to position [654, 0]
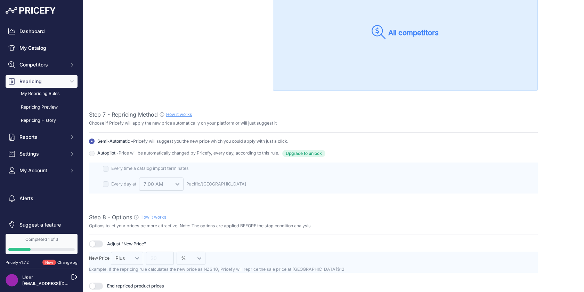
click at [395, 224] on p "Options to let your prices be more attractive. Note: The options are applied BE…" at bounding box center [313, 226] width 449 height 7
drag, startPoint x: 184, startPoint y: 58, endPoint x: 225, endPoint y: 45, distance: 42.4
click at [184, 58] on div "Choose your competitor(s) Select all competitors" at bounding box center [175, 26] width 173 height 129
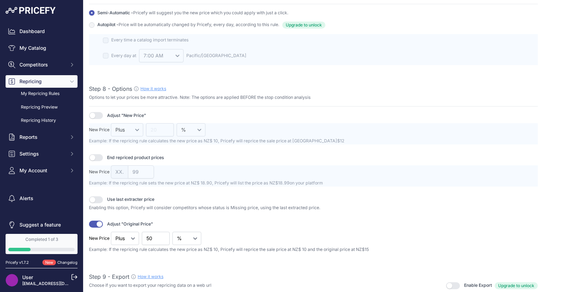
scroll to position [865, 0]
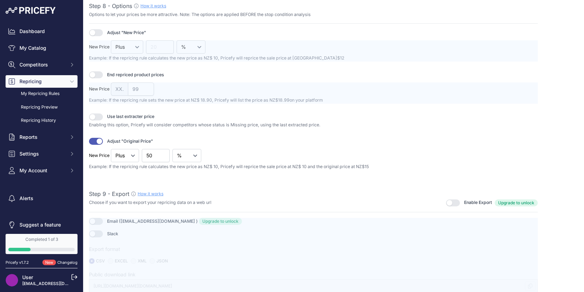
click at [100, 74] on button "button" at bounding box center [96, 74] width 14 height 7
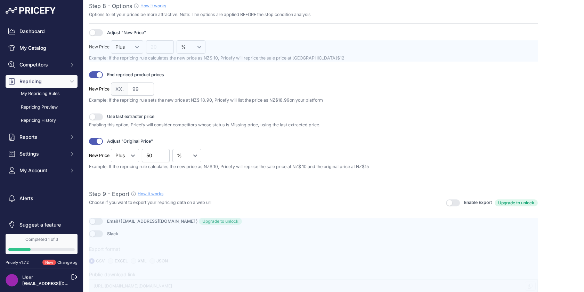
click at [92, 74] on button "button" at bounding box center [96, 74] width 14 height 7
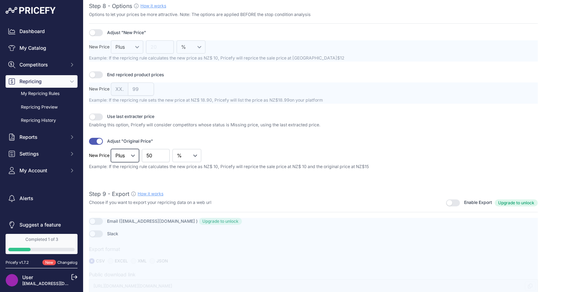
click at [135, 155] on select "Plus" at bounding box center [125, 155] width 28 height 13
click at [92, 141] on button "button" at bounding box center [96, 141] width 14 height 7
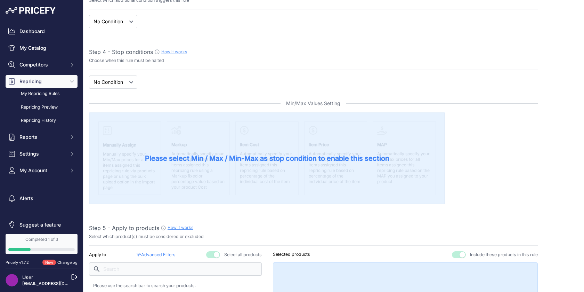
scroll to position [185, 0]
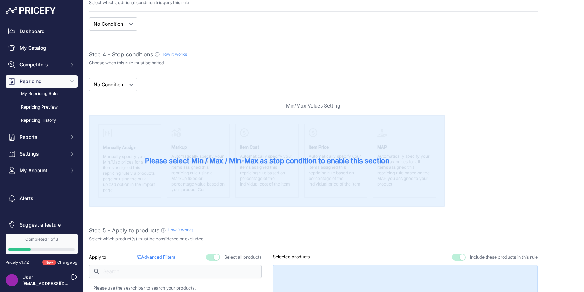
click at [128, 86] on select "New Price No Condition" at bounding box center [113, 84] width 48 height 13
select select "price"
click at [89, 78] on select "New Price No Condition" at bounding box center [113, 84] width 48 height 13
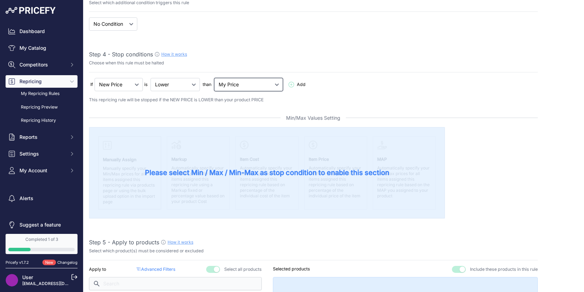
click at [245, 83] on select "My Price Min Price Max Price Min/Max Price My Cost" at bounding box center [248, 84] width 69 height 13
select select "min_price"
click at [215, 78] on select "My Price Min Price Max Price Min/Max Price My Cost" at bounding box center [248, 84] width 69 height 13
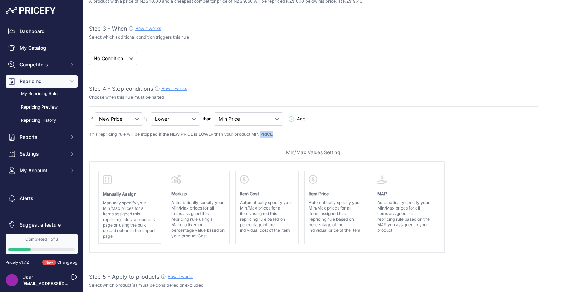
scroll to position [149, 0]
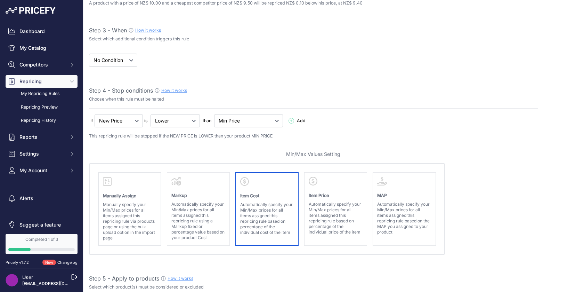
click at [281, 205] on p "Automatically specify your Min/Max prices for all items assigned this repricing…" at bounding box center [267, 218] width 54 height 33
select select "cost"
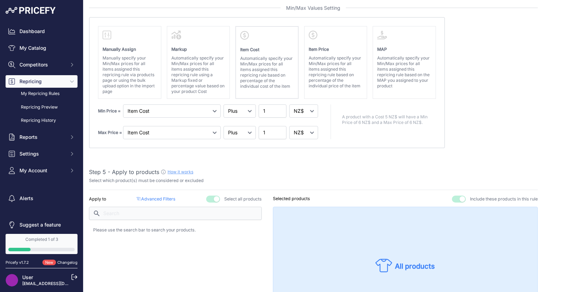
scroll to position [296, 0]
click at [186, 108] on select "Markup Item Cost Item Price MAP" at bounding box center [172, 110] width 98 height 13
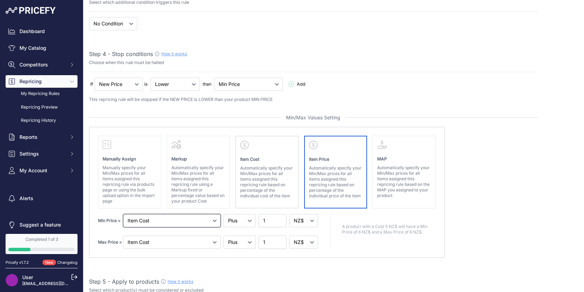
scroll to position [184, 0]
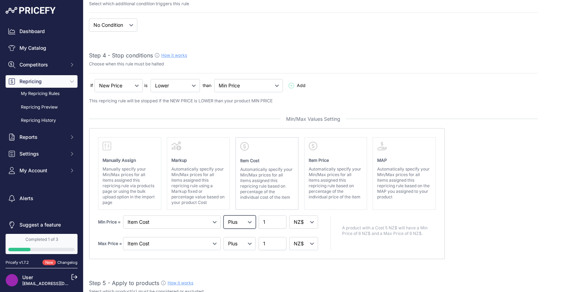
click at [245, 222] on select "Plus Minus Equal" at bounding box center [240, 221] width 32 height 13
click at [224, 215] on select "Plus Minus Equal" at bounding box center [240, 221] width 32 height 13
click at [305, 221] on select "NZ$ %" at bounding box center [303, 221] width 29 height 13
select select "percentage"
click at [289, 215] on select "NZ$ %" at bounding box center [303, 221] width 29 height 13
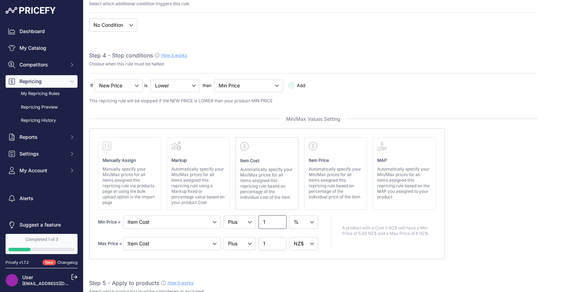
click at [272, 221] on input "1" at bounding box center [273, 221] width 28 height 13
type input "25"
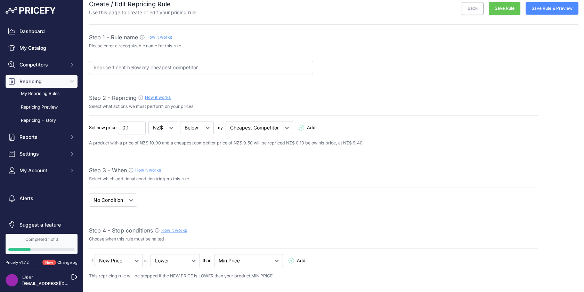
scroll to position [0, 0]
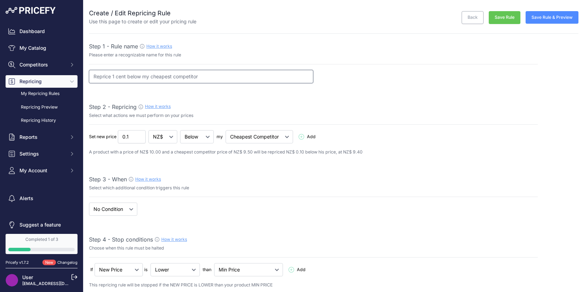
click at [112, 76] on input "Reprice 1 cent below my cheapest competitor" at bounding box center [201, 76] width 224 height 13
click at [127, 76] on input "Reprice 5 cent below my cheapest competitor" at bounding box center [201, 76] width 224 height 13
type input "Reprice 5 cents below my cheapest competitor"
drag, startPoint x: 132, startPoint y: 138, endPoint x: 138, endPoint y: 136, distance: 6.4
click at [133, 137] on input "0.1" at bounding box center [132, 136] width 28 height 13
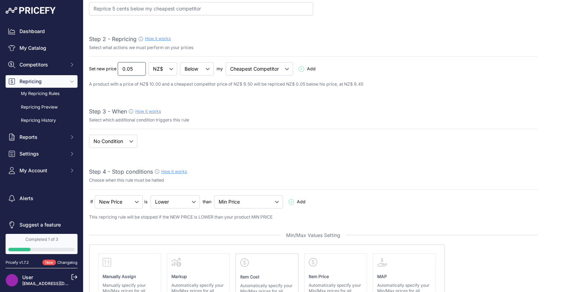
scroll to position [66, 0]
type input "0.05"
click at [131, 142] on select "When No Condition" at bounding box center [113, 142] width 48 height 13
click at [89, 136] on select "When No Condition" at bounding box center [113, 142] width 48 height 13
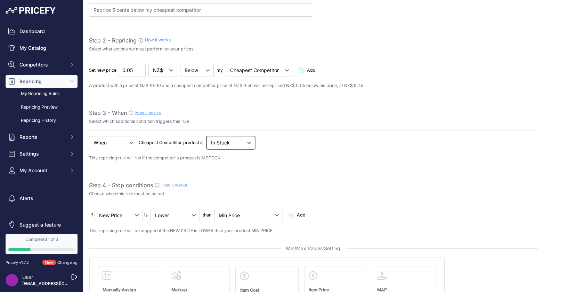
click at [214, 77] on select "Out Of Stock In Stock" at bounding box center [197, 70] width 34 height 13
click at [122, 143] on select "When No Condition" at bounding box center [113, 142] width 48 height 13
select select "none"
click at [89, 136] on select "When No Condition" at bounding box center [113, 142] width 48 height 13
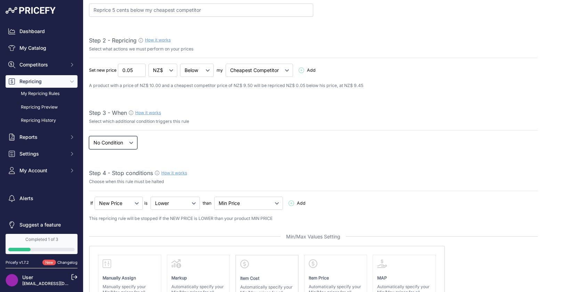
scroll to position [0, 0]
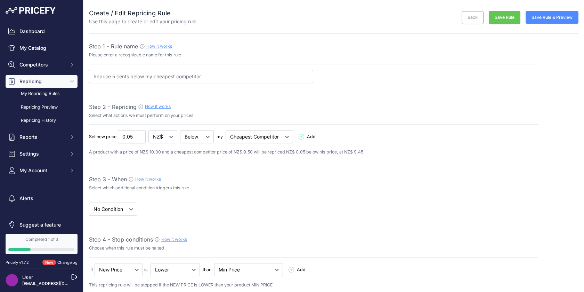
click at [562, 18] on button "Save Rule & Preview" at bounding box center [552, 17] width 53 height 13
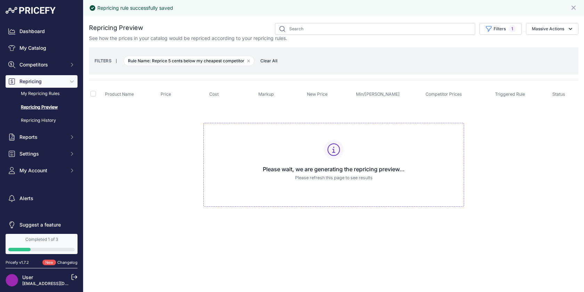
click at [331, 177] on p "Please refresh this page to see results" at bounding box center [333, 178] width 249 height 7
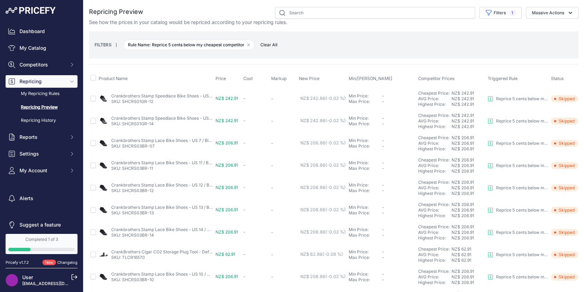
click at [248, 99] on td "-" at bounding box center [256, 98] width 28 height 23
click at [46, 51] on link "My Catalog" at bounding box center [42, 48] width 72 height 13
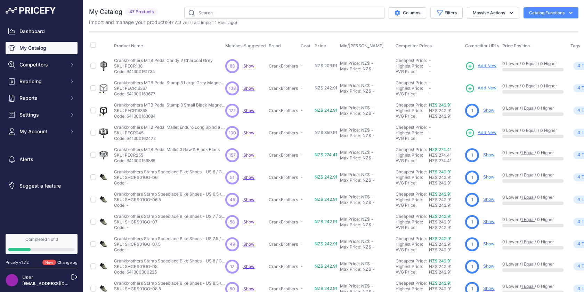
click at [293, 66] on p "CrankBrothers" at bounding box center [283, 66] width 29 height 6
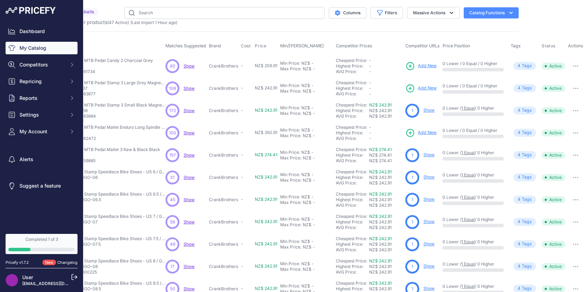
click at [574, 66] on button "button" at bounding box center [576, 66] width 14 height 10
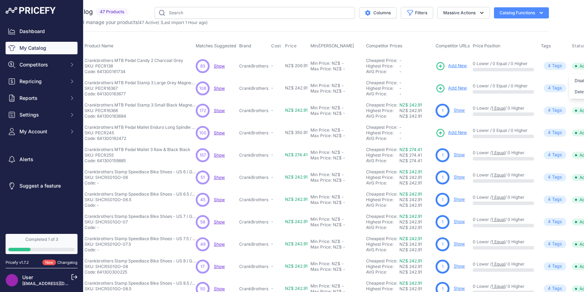
scroll to position [0, 0]
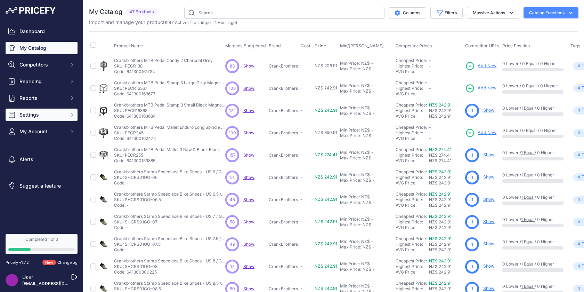
click at [38, 116] on span "Settings" at bounding box center [42, 114] width 46 height 7
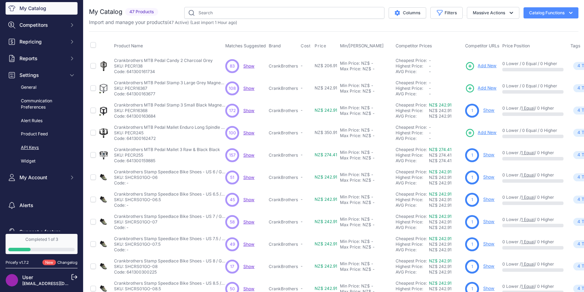
scroll to position [52, 0]
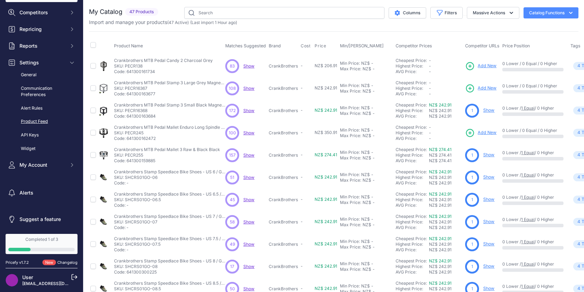
click at [44, 120] on link "Product Feed" at bounding box center [42, 121] width 72 height 12
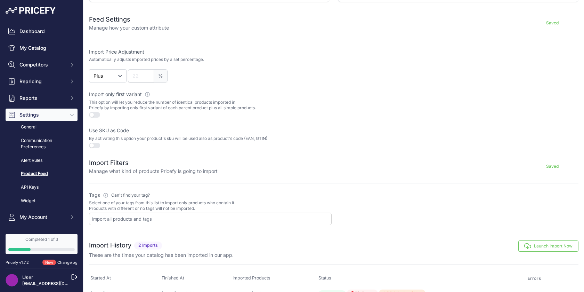
scroll to position [153, 0]
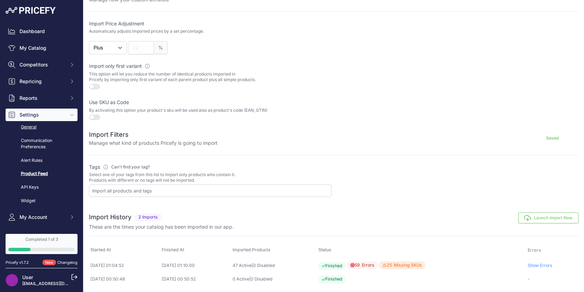
click at [29, 129] on link "General" at bounding box center [42, 127] width 72 height 12
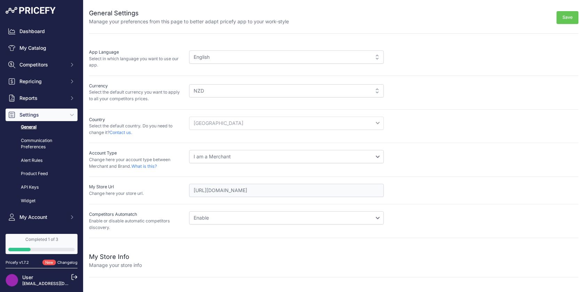
scroll to position [84, 0]
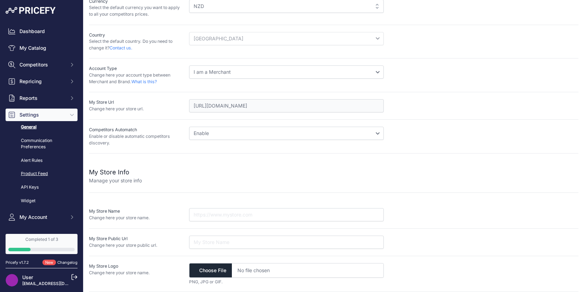
click at [33, 174] on link "Product Feed" at bounding box center [42, 174] width 72 height 12
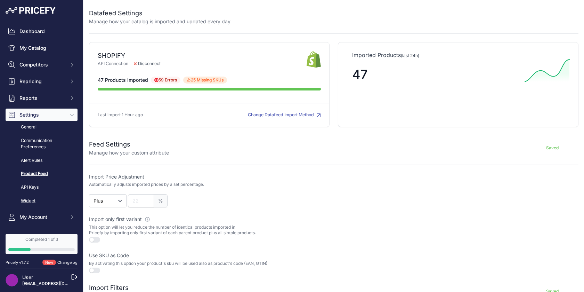
click at [36, 201] on link "Widget" at bounding box center [42, 201] width 72 height 12
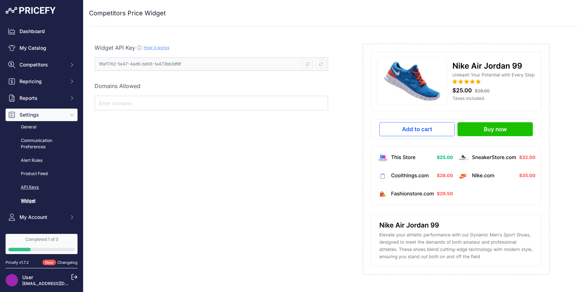
click at [35, 188] on link "API Keys" at bounding box center [42, 187] width 72 height 12
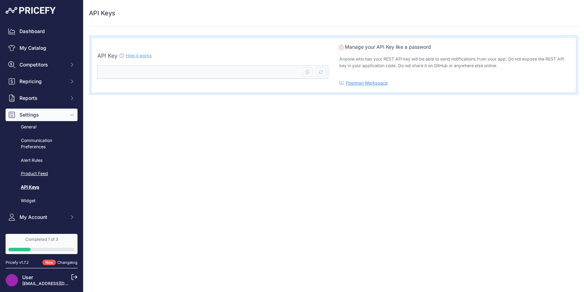
click at [35, 176] on link "Product Feed" at bounding box center [42, 174] width 72 height 12
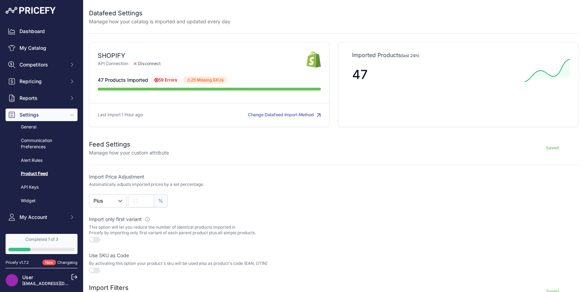
click at [336, 158] on form "Feed Settings Manage how your custom attribute Saved Import Price Adjustment Au…" at bounding box center [334, 240] width 490 height 219
click at [27, 80] on span "Repricing" at bounding box center [42, 81] width 46 height 7
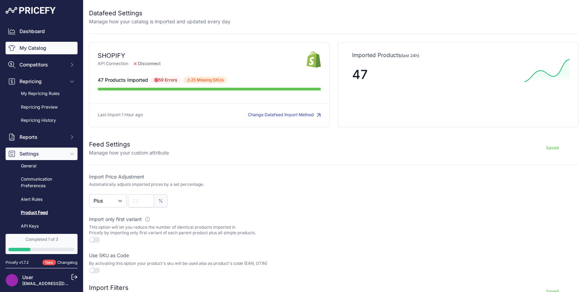
click at [31, 47] on link "My Catalog" at bounding box center [42, 48] width 72 height 13
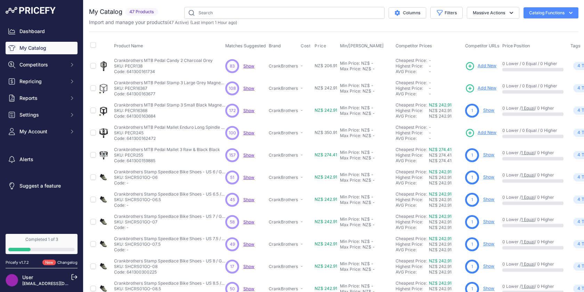
scroll to position [0, 60]
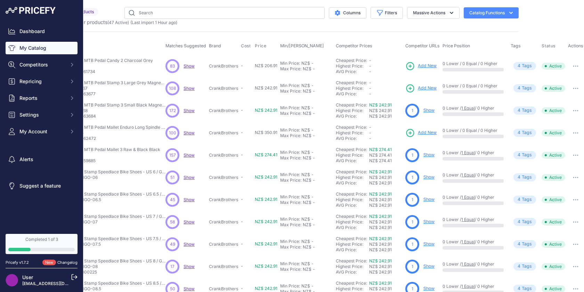
click at [526, 65] on span "4 Tag s" at bounding box center [525, 66] width 23 height 8
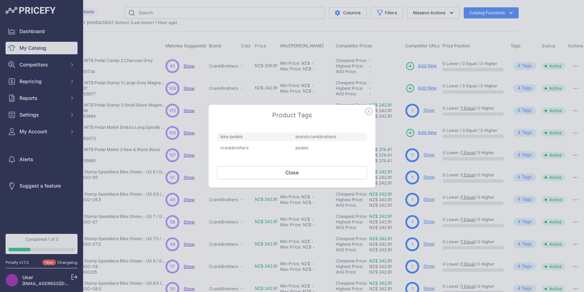
click at [368, 111] on icon "button" at bounding box center [369, 111] width 8 height 8
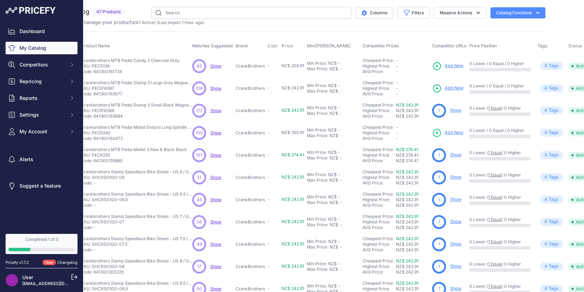
scroll to position [0, 30]
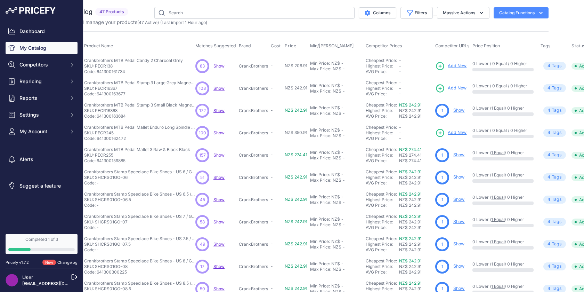
click at [140, 65] on p "SKU: PECR138" at bounding box center [133, 66] width 99 height 6
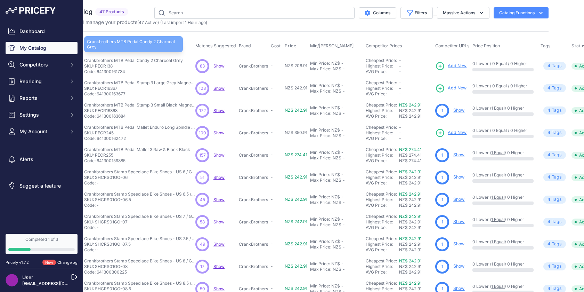
click at [135, 60] on p "Crankbrothers MTB Pedal Candy 2 Charcoal Grey" at bounding box center [133, 61] width 99 height 6
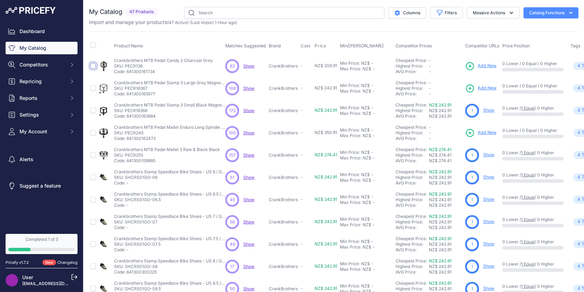
click at [94, 64] on input "checkbox" at bounding box center [93, 66] width 6 height 6
checkbox input "true"
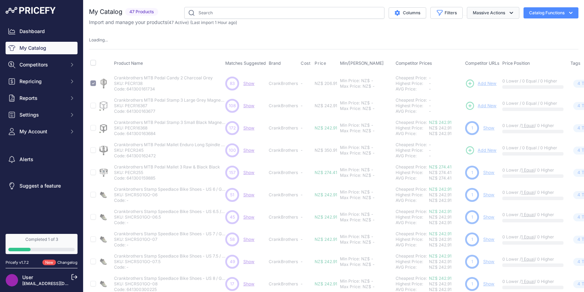
click at [514, 11] on icon "button" at bounding box center [511, 12] width 7 height 7
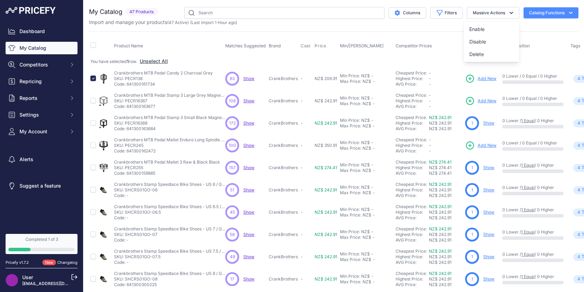
click at [427, 26] on div "My Catalog 47 Products" at bounding box center [334, 215] width 490 height 416
click at [554, 10] on button "Catalog Functions" at bounding box center [551, 12] width 55 height 11
click at [433, 25] on div "Import and manage your products ( 47 Active ) (Last import 1 Hour ago)" at bounding box center [334, 22] width 490 height 7
click at [542, 12] on button "Catalog Functions" at bounding box center [551, 12] width 55 height 11
click at [544, 26] on span "Import Additional Info" at bounding box center [538, 28] width 42 height 6
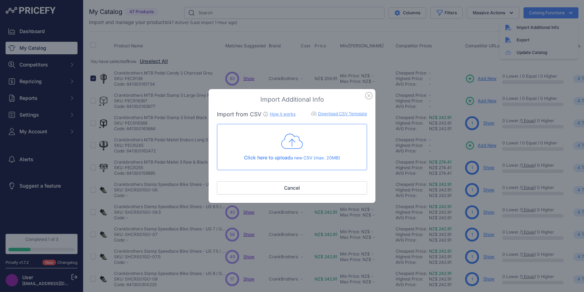
click at [368, 96] on icon "button" at bounding box center [369, 96] width 8 height 8
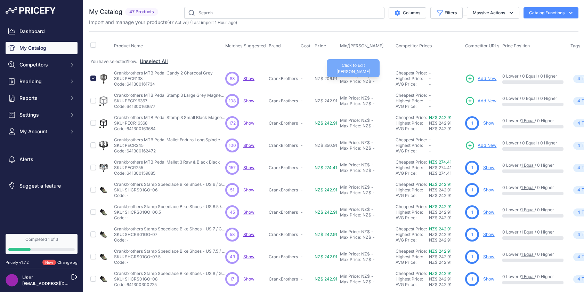
click at [349, 79] on div "Max Price:" at bounding box center [350, 82] width 21 height 6
click at [321, 65] on td "You have selected 1 row. Unselect All" at bounding box center [367, 61] width 556 height 13
click at [301, 101] on span "-" at bounding box center [302, 101] width 2 height 5
click at [299, 101] on td "-" at bounding box center [306, 101] width 14 height 22
click at [301, 101] on span "-" at bounding box center [302, 101] width 2 height 5
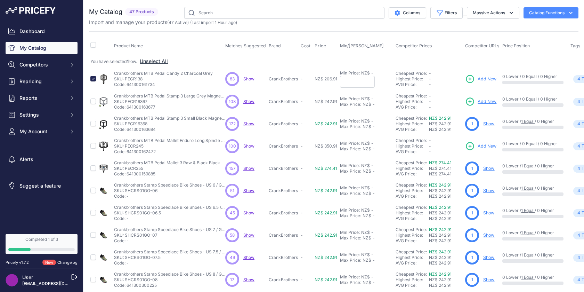
click at [301, 78] on span "-" at bounding box center [302, 78] width 2 height 5
click at [303, 78] on td "-" at bounding box center [306, 78] width 14 height 23
click at [33, 117] on span "Settings" at bounding box center [42, 114] width 46 height 7
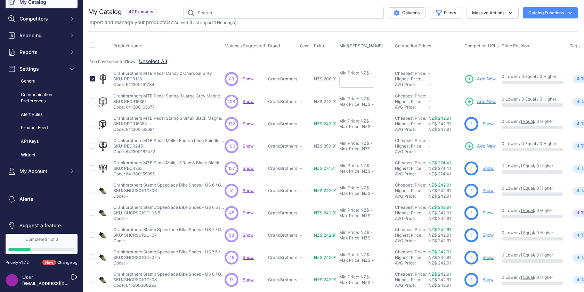
scroll to position [52, 0]
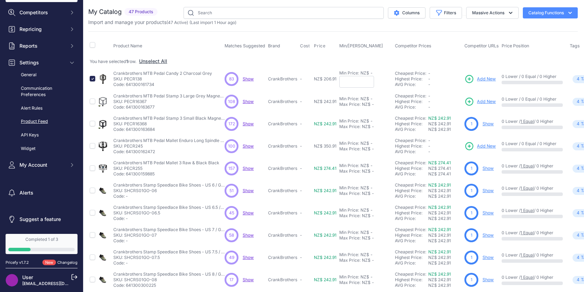
click at [38, 122] on link "Product Feed" at bounding box center [42, 121] width 72 height 12
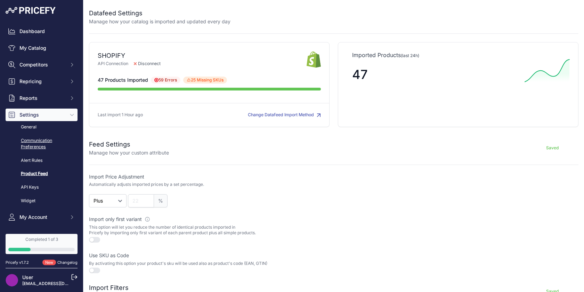
click at [43, 141] on link "Communication Preferences" at bounding box center [42, 144] width 72 height 18
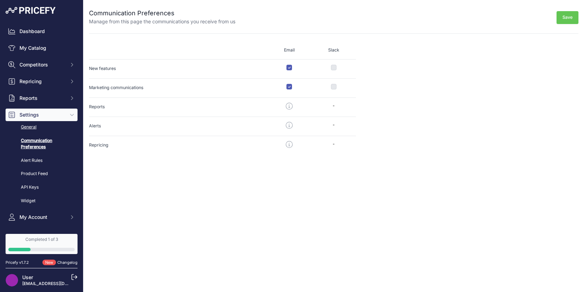
click at [37, 129] on link "General" at bounding box center [42, 127] width 72 height 12
